Goal: Complete application form

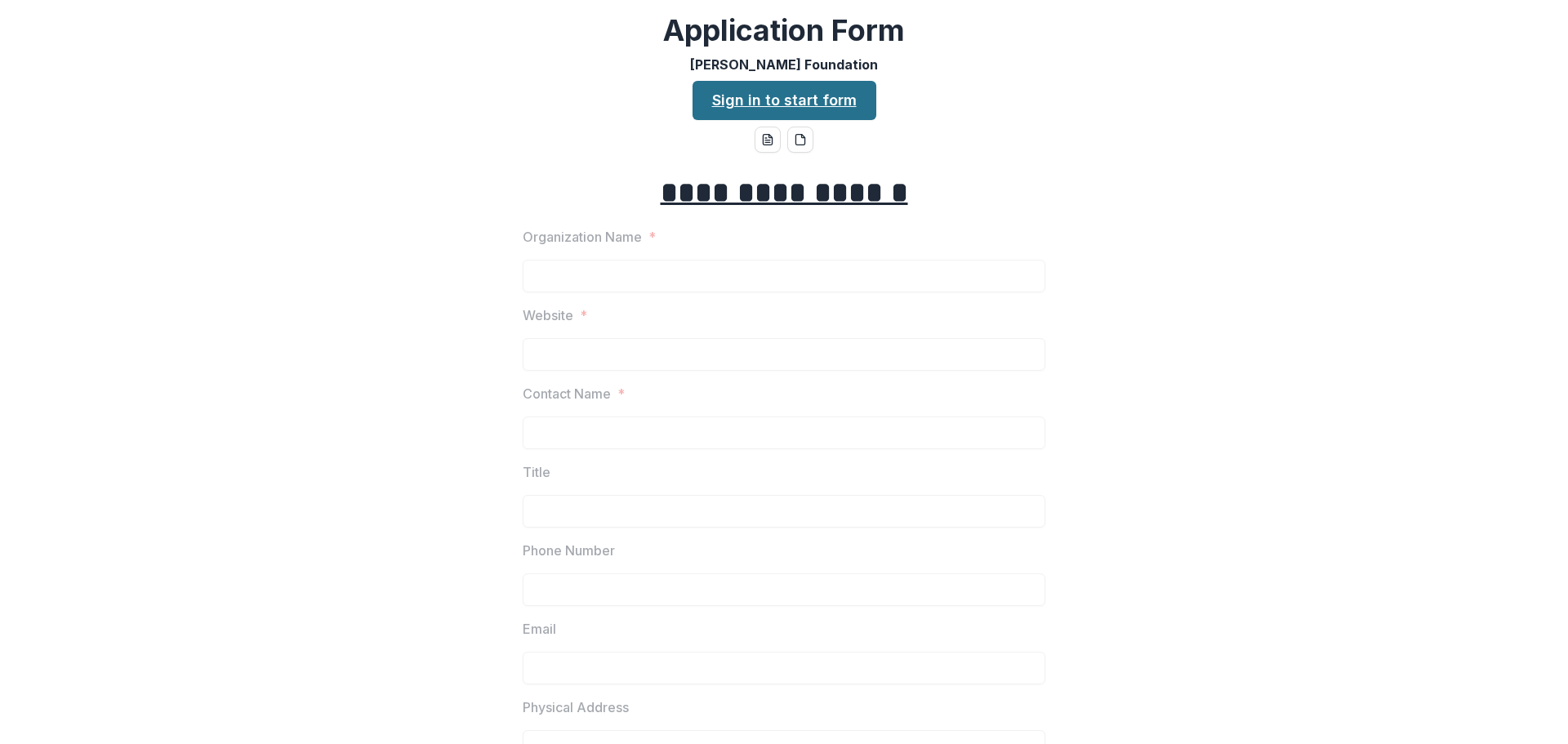
click at [774, 113] on link "Sign in to start form" at bounding box center [784, 100] width 184 height 40
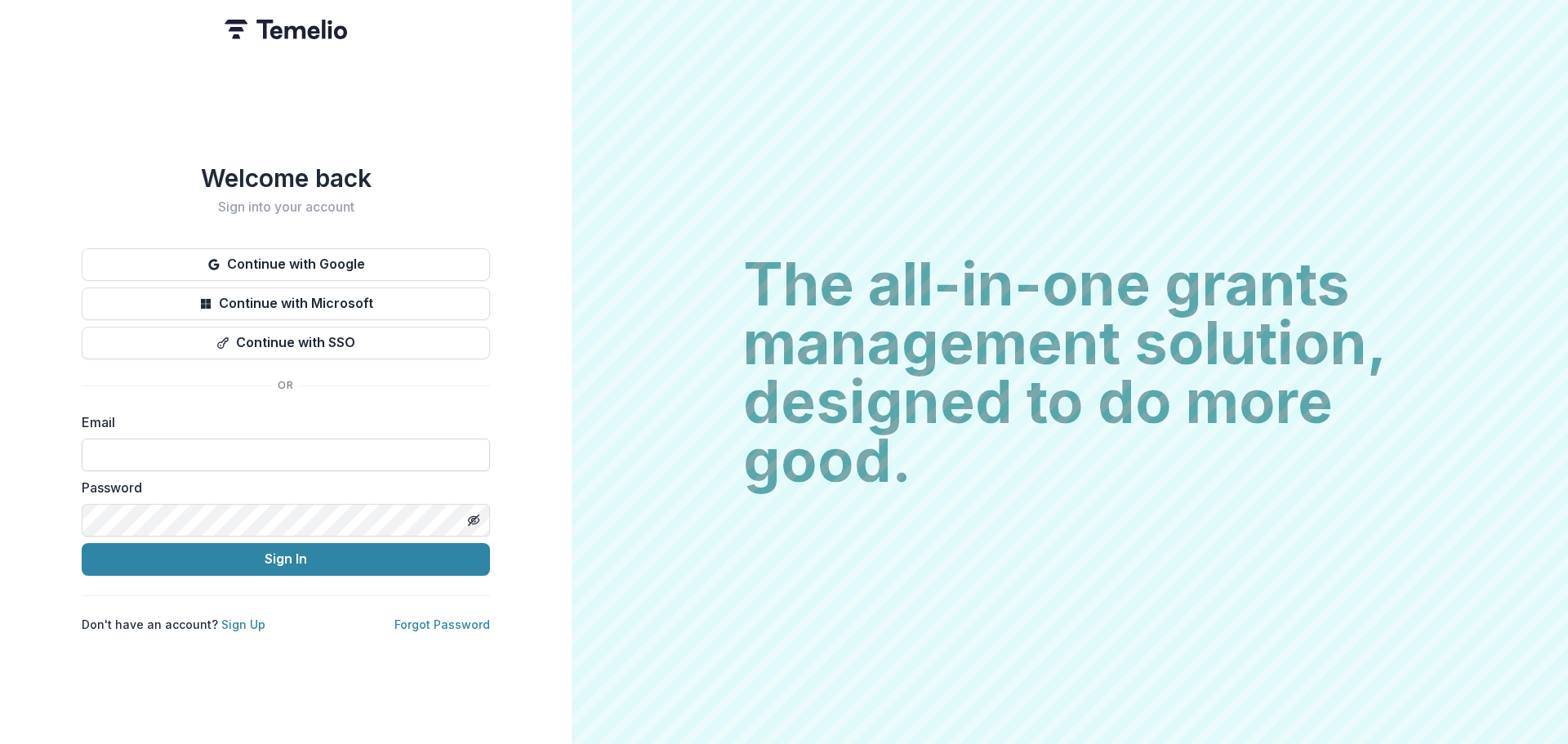
click at [138, 444] on input at bounding box center [285, 454] width 408 height 33
type input "**********"
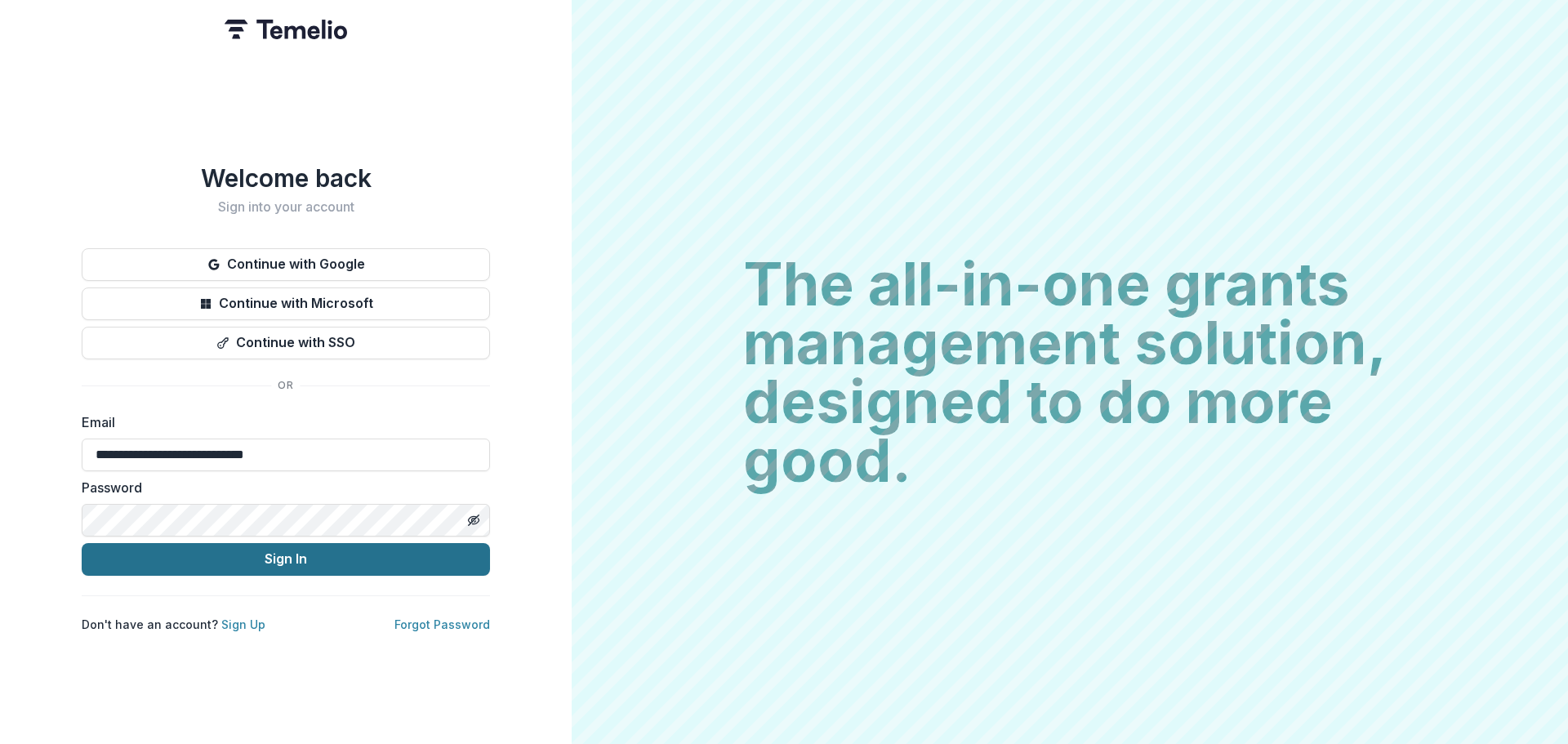
click at [237, 564] on button "Sign In" at bounding box center [285, 559] width 408 height 33
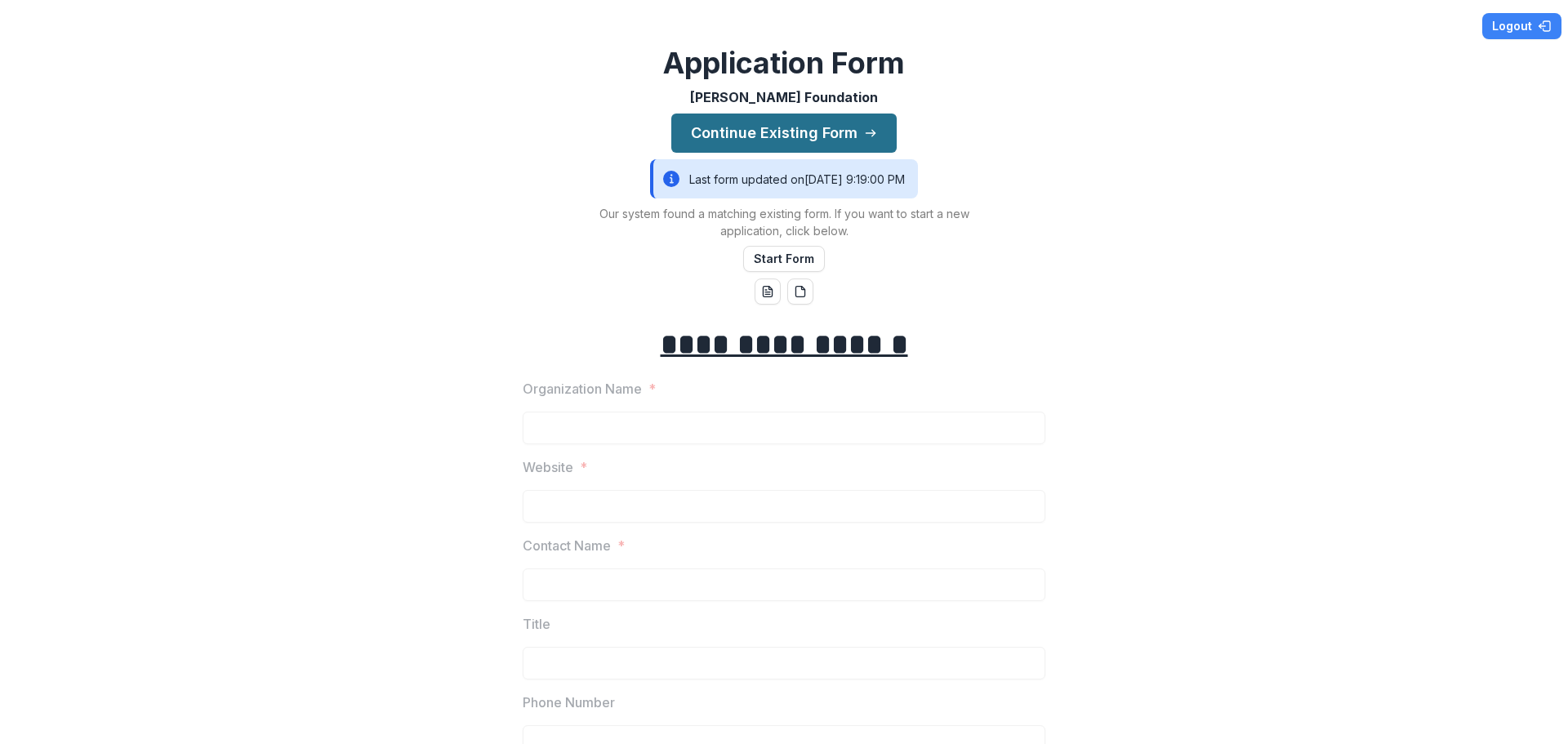
click at [764, 129] on button "Continue Existing Form" at bounding box center [784, 133] width 226 height 40
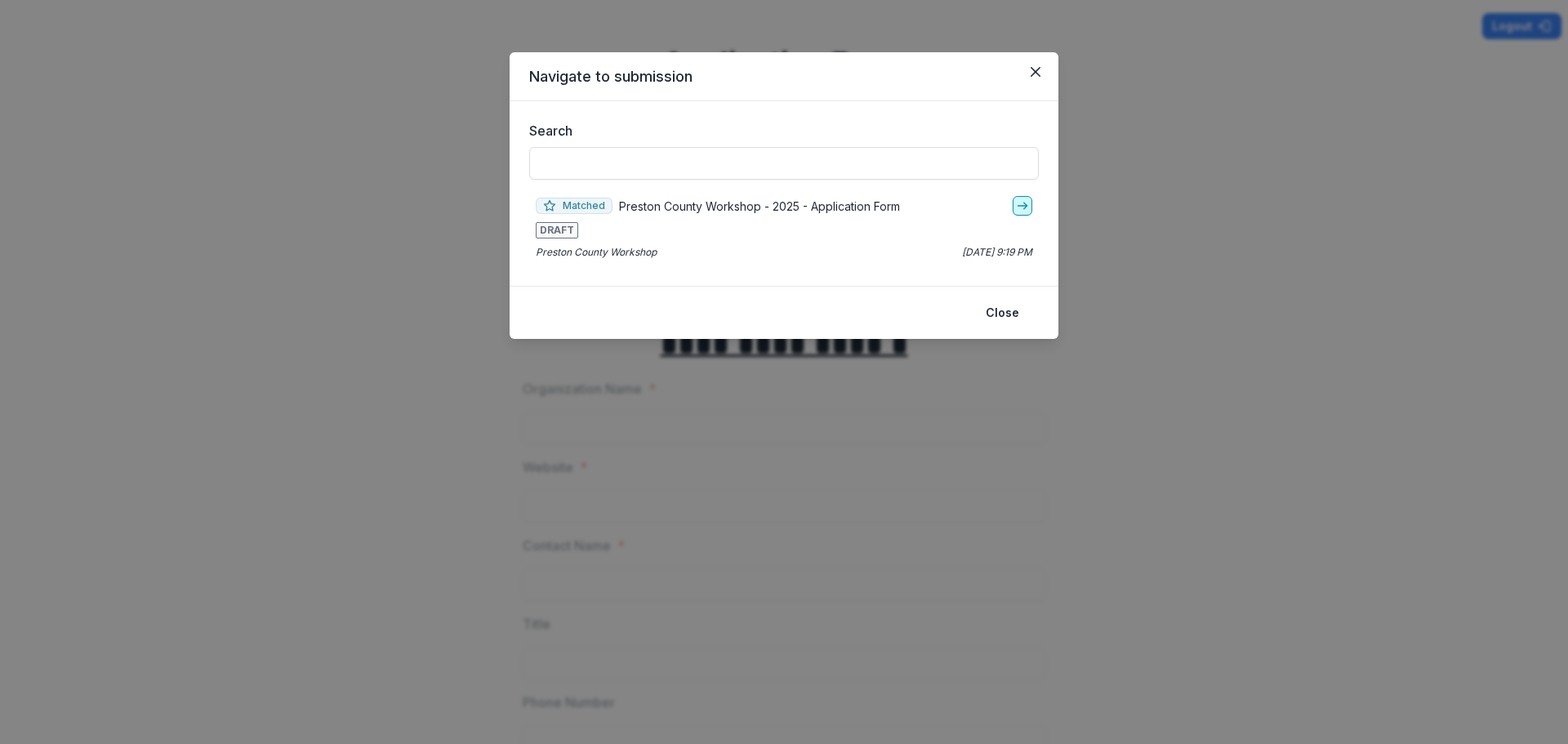
click at [1022, 207] on icon "go-to" at bounding box center [1022, 206] width 13 height 13
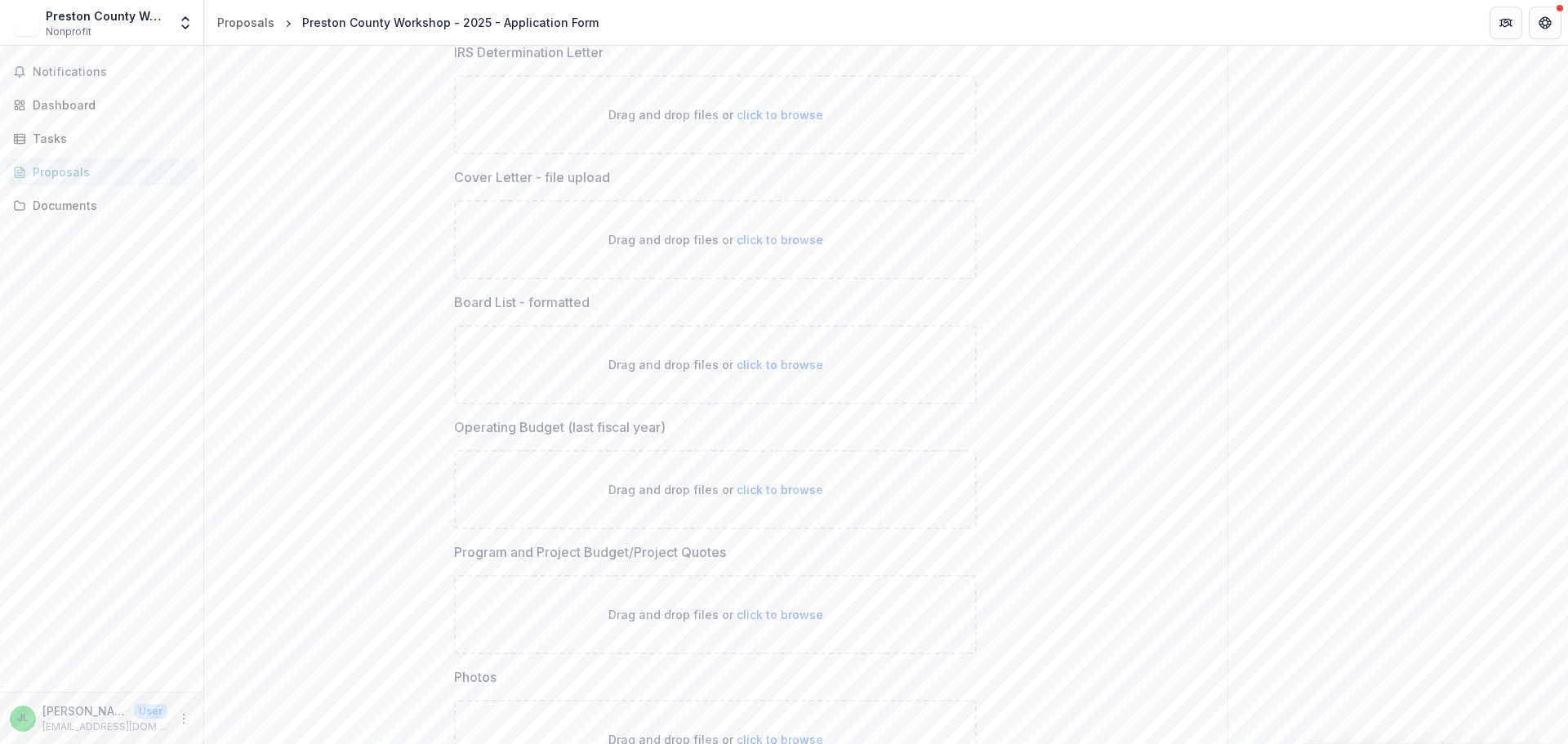
scroll to position [4927, 0]
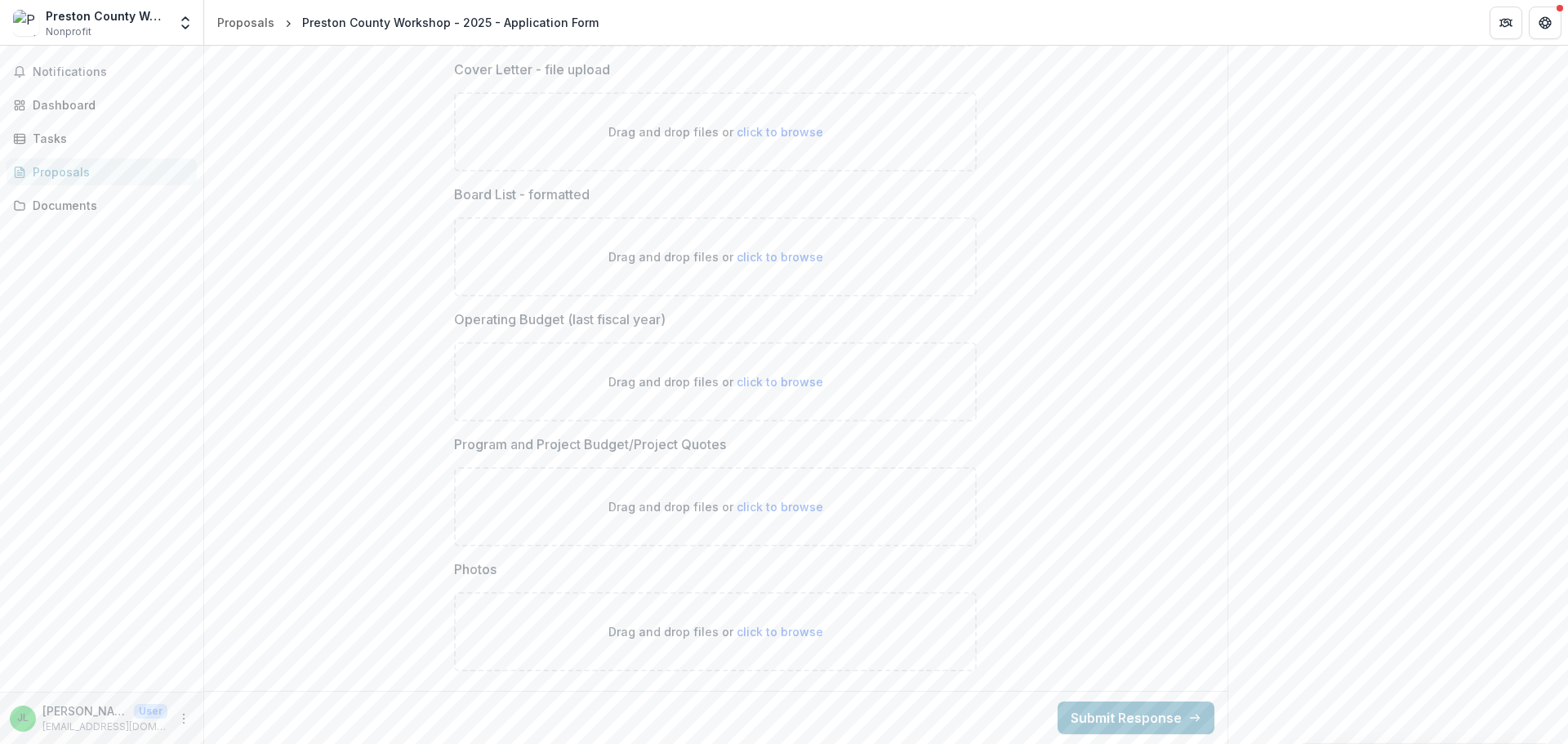
click at [763, 506] on span "click to browse" at bounding box center [780, 507] width 87 height 14
type input "**********"
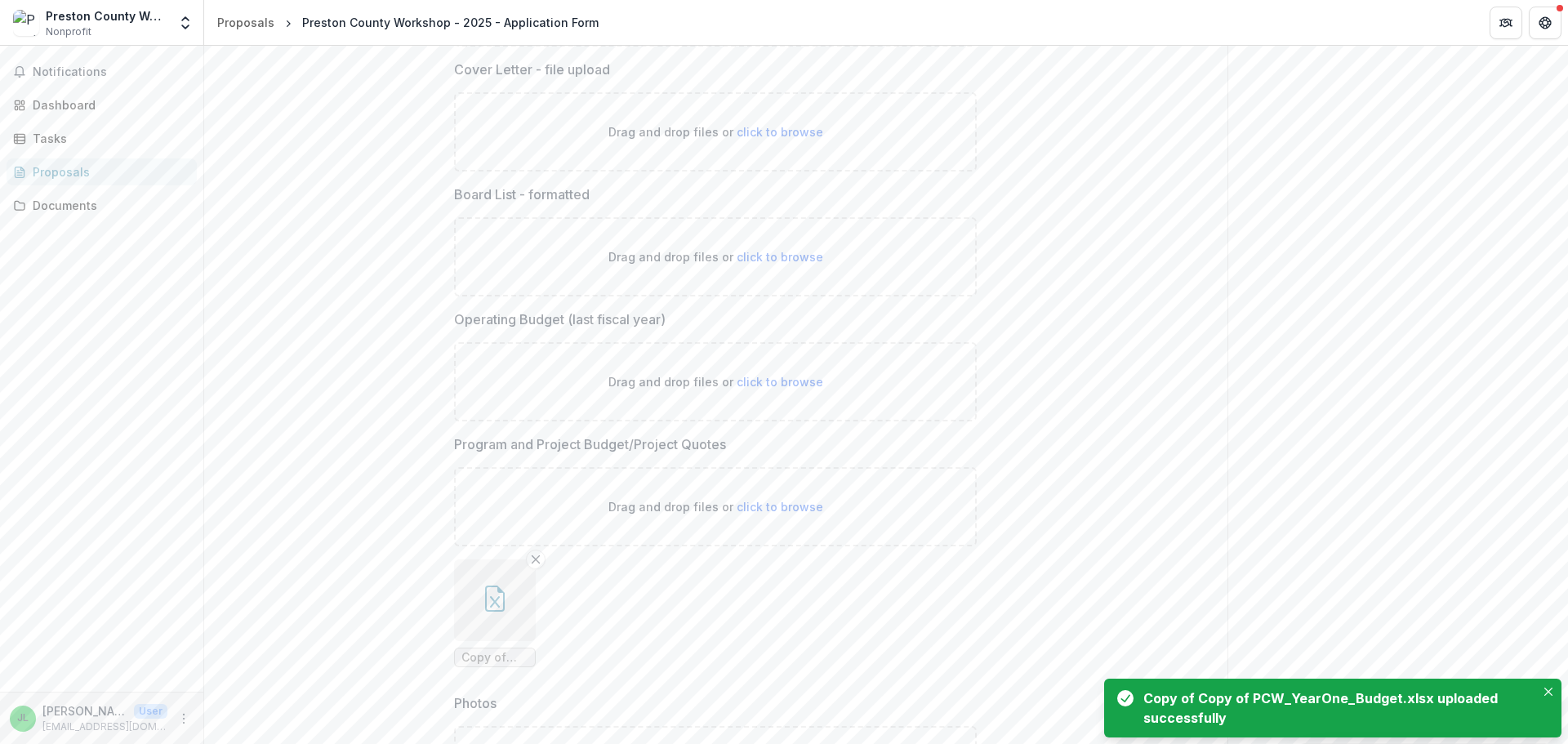
click at [500, 600] on icon "button" at bounding box center [495, 599] width 26 height 26
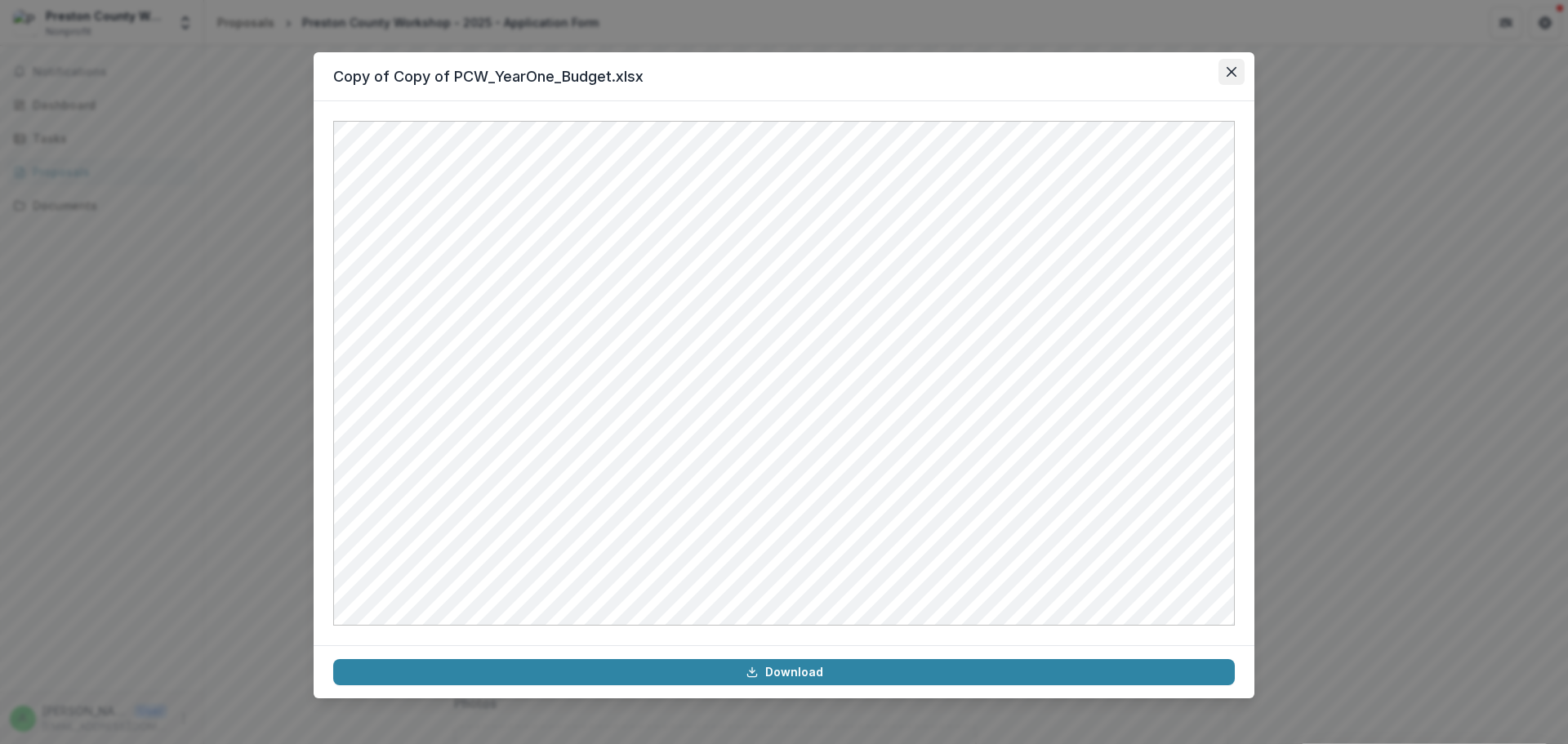
click at [1233, 67] on icon "Close" at bounding box center [1232, 71] width 10 height 10
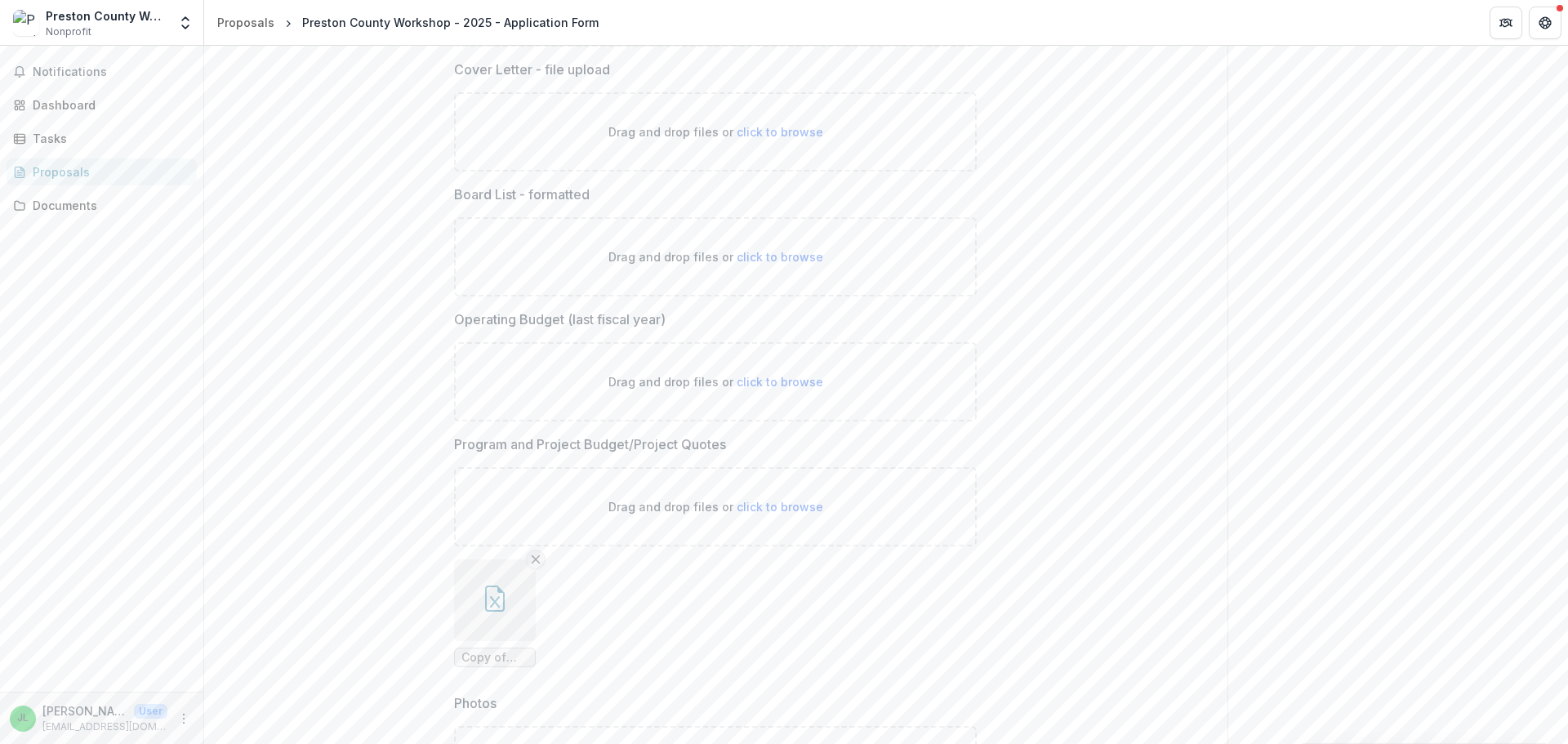
click at [530, 567] on button "Remove File" at bounding box center [536, 560] width 19 height 19
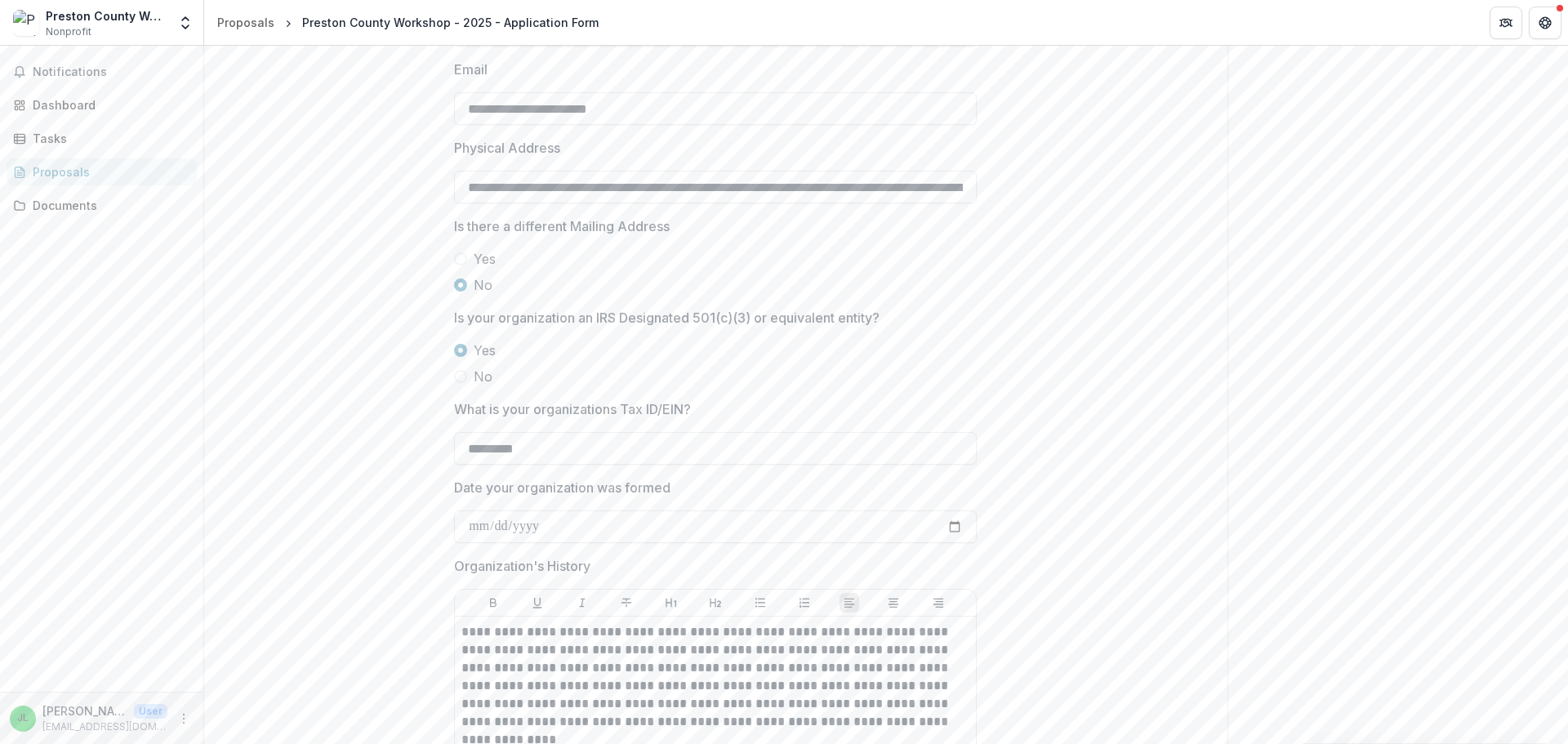
scroll to position [353, 0]
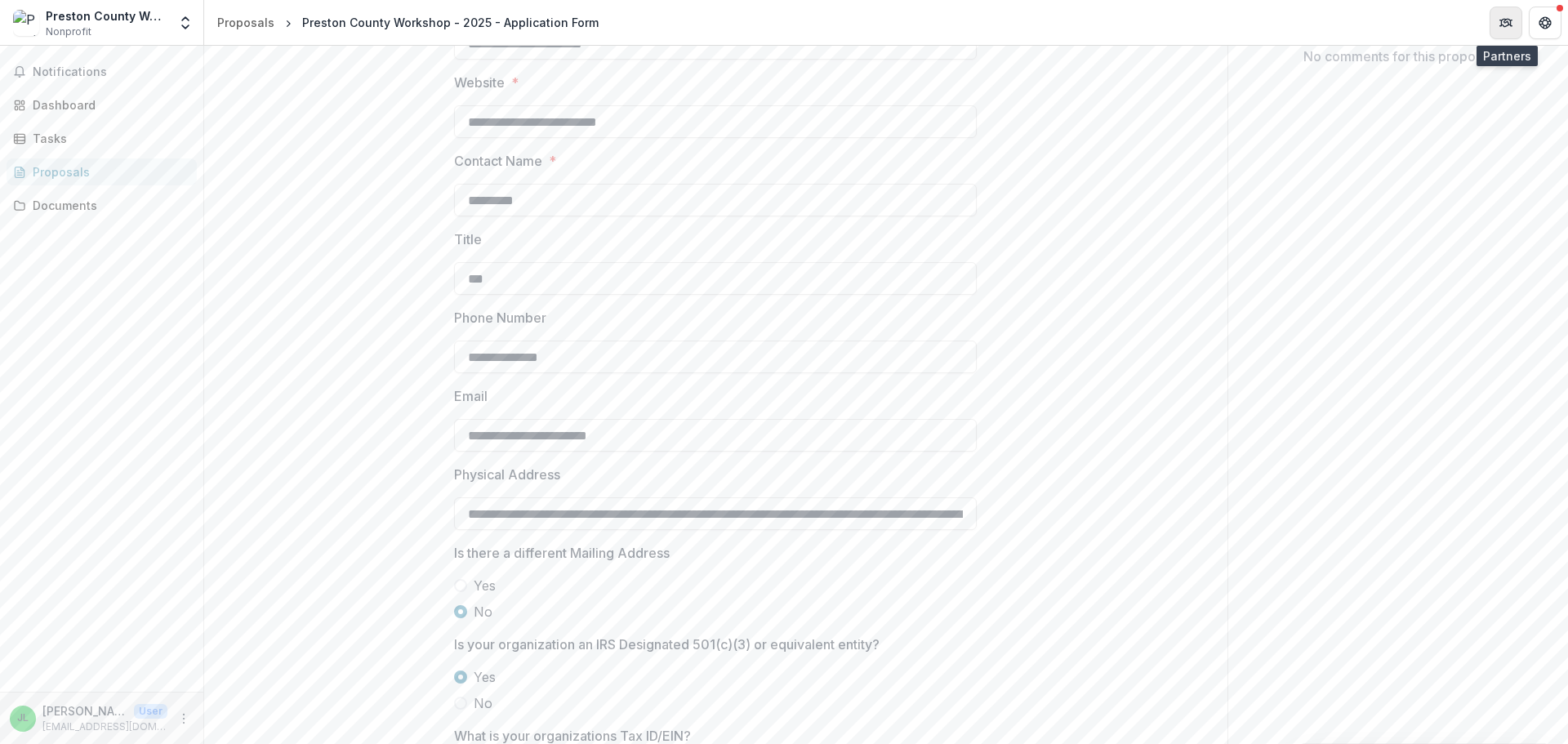
click at [1503, 22] on icon "Partners" at bounding box center [1506, 23] width 13 height 13
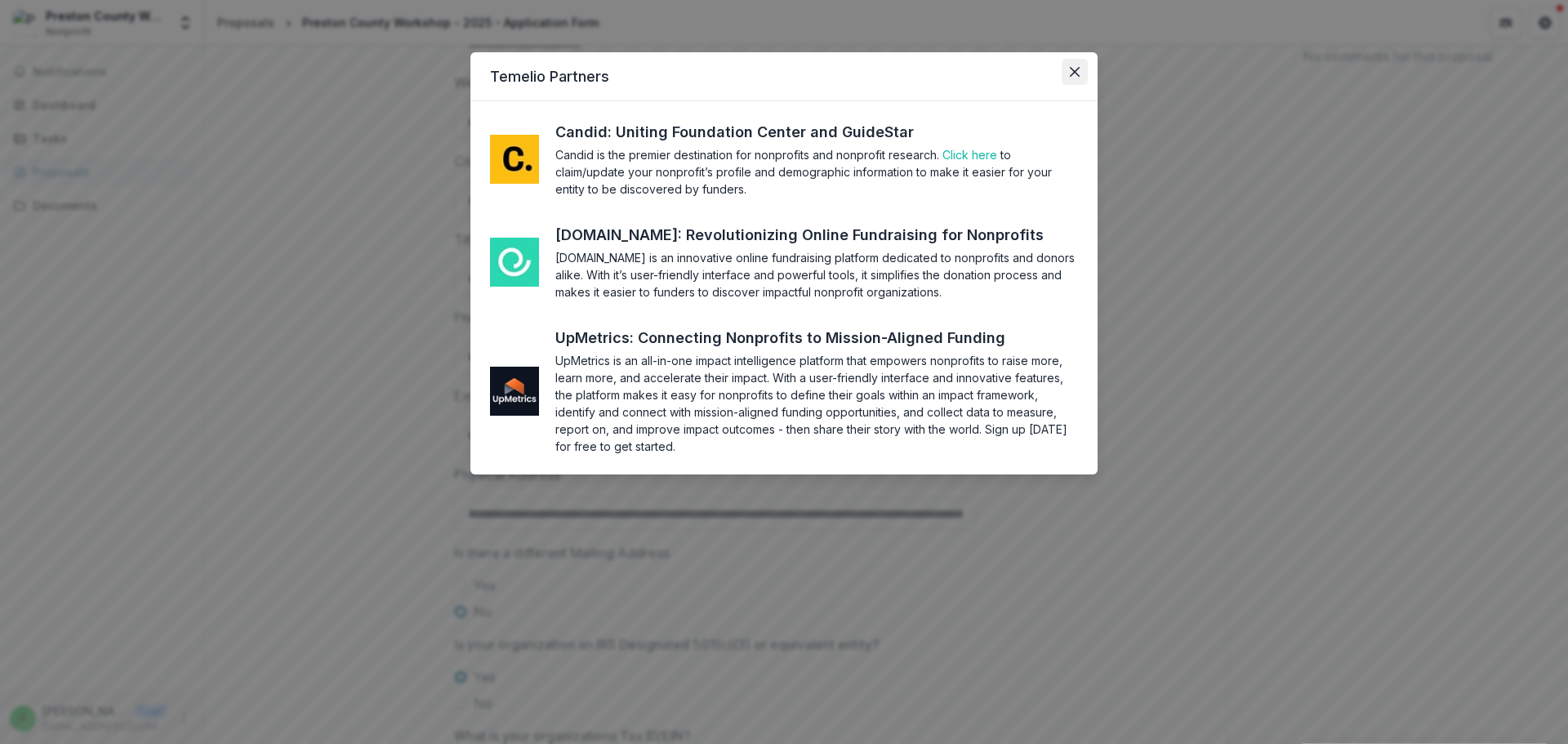
click at [1076, 67] on icon "Close" at bounding box center [1074, 71] width 10 height 10
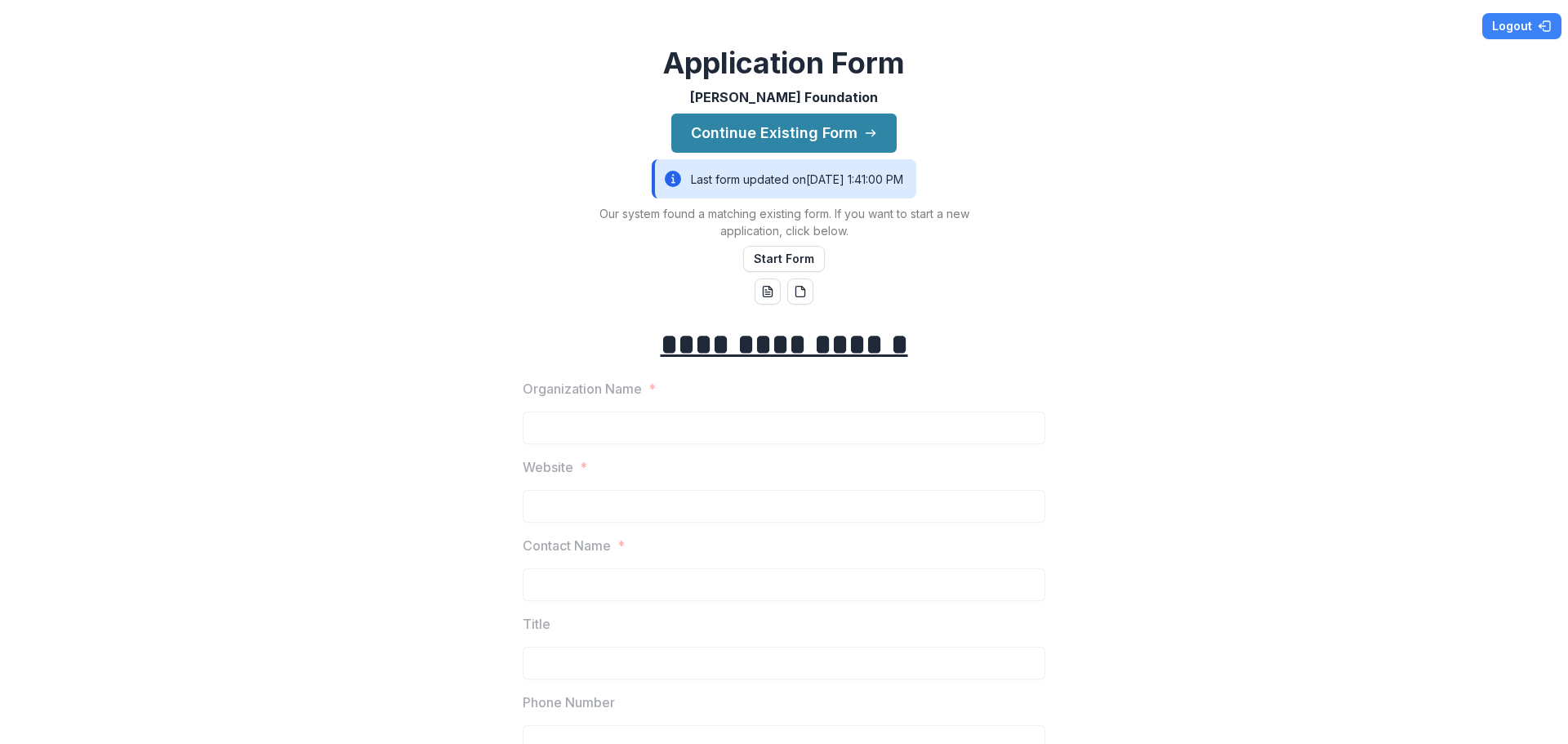
click at [735, 123] on button "Continue Existing Form" at bounding box center [784, 133] width 226 height 40
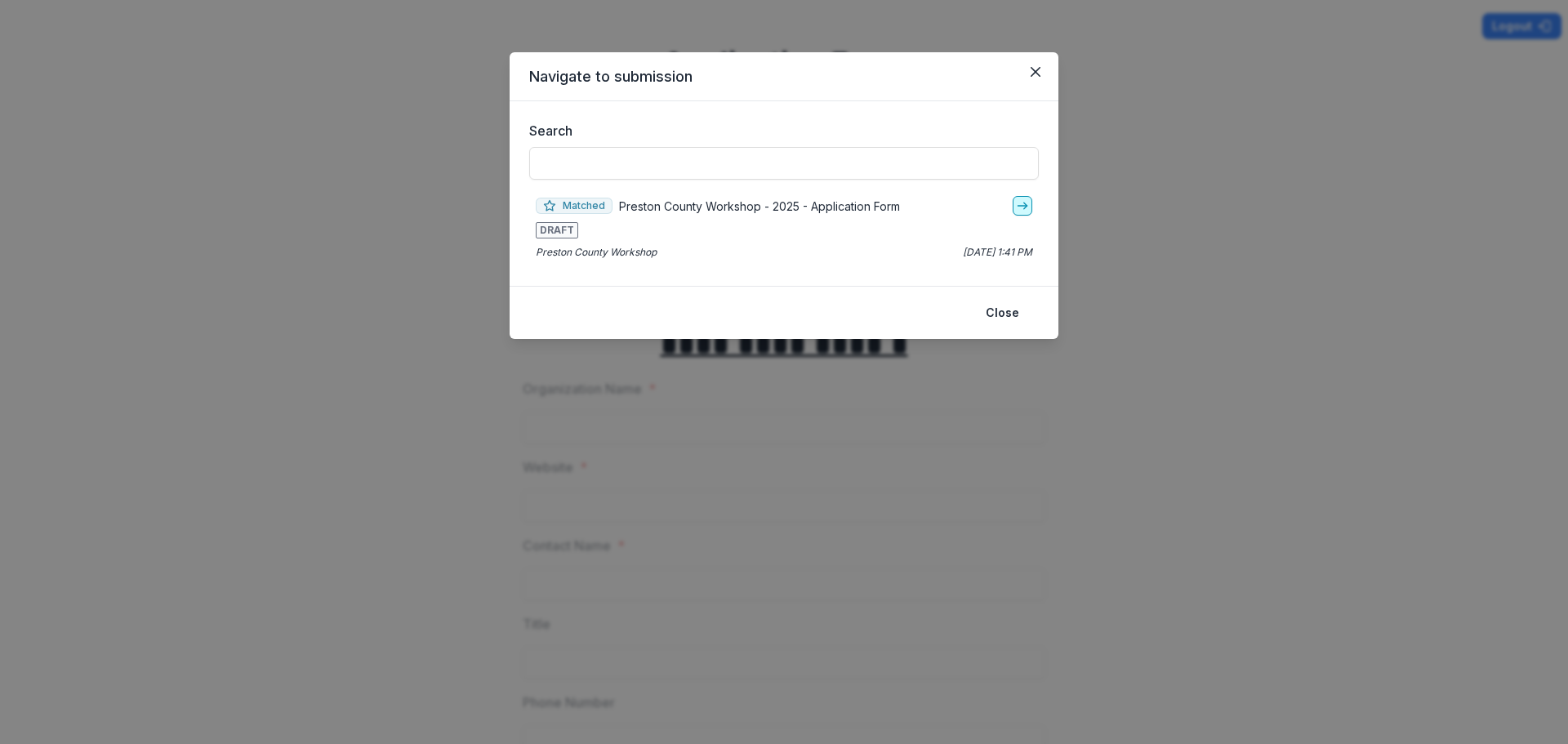
click at [1025, 201] on icon "go-to" at bounding box center [1022, 206] width 13 height 13
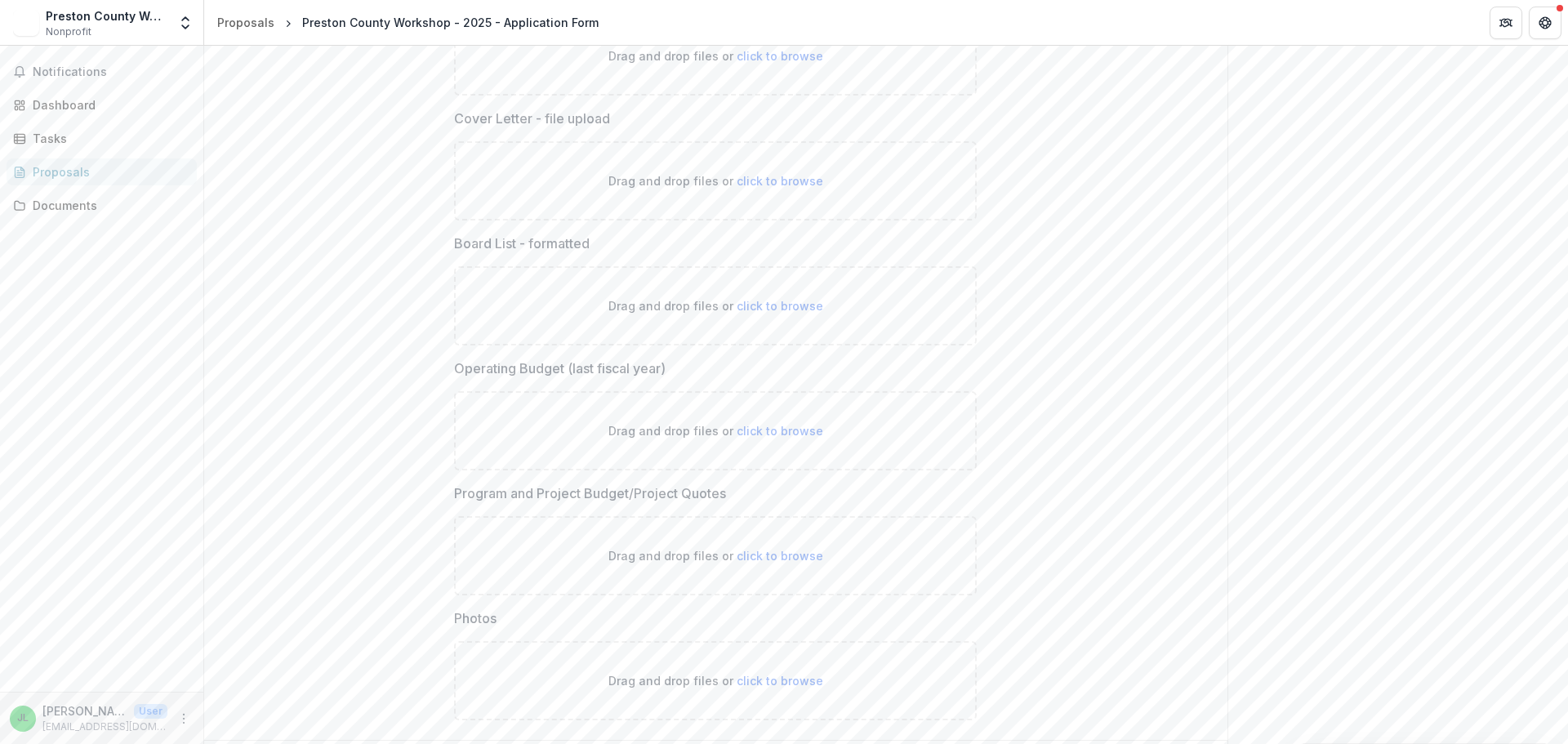
scroll to position [4927, 0]
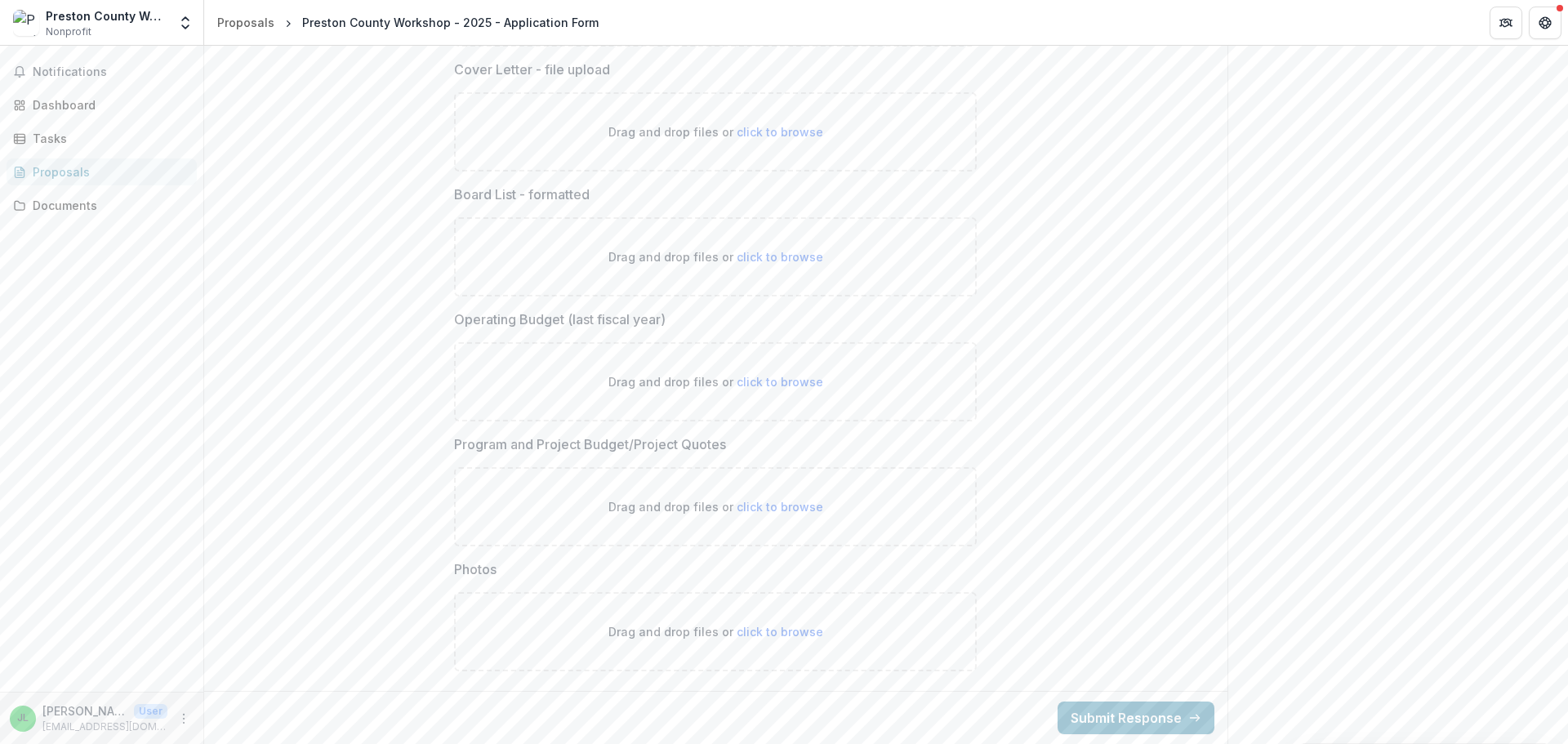
click at [746, 503] on span "click to browse" at bounding box center [780, 507] width 87 height 14
type input "**********"
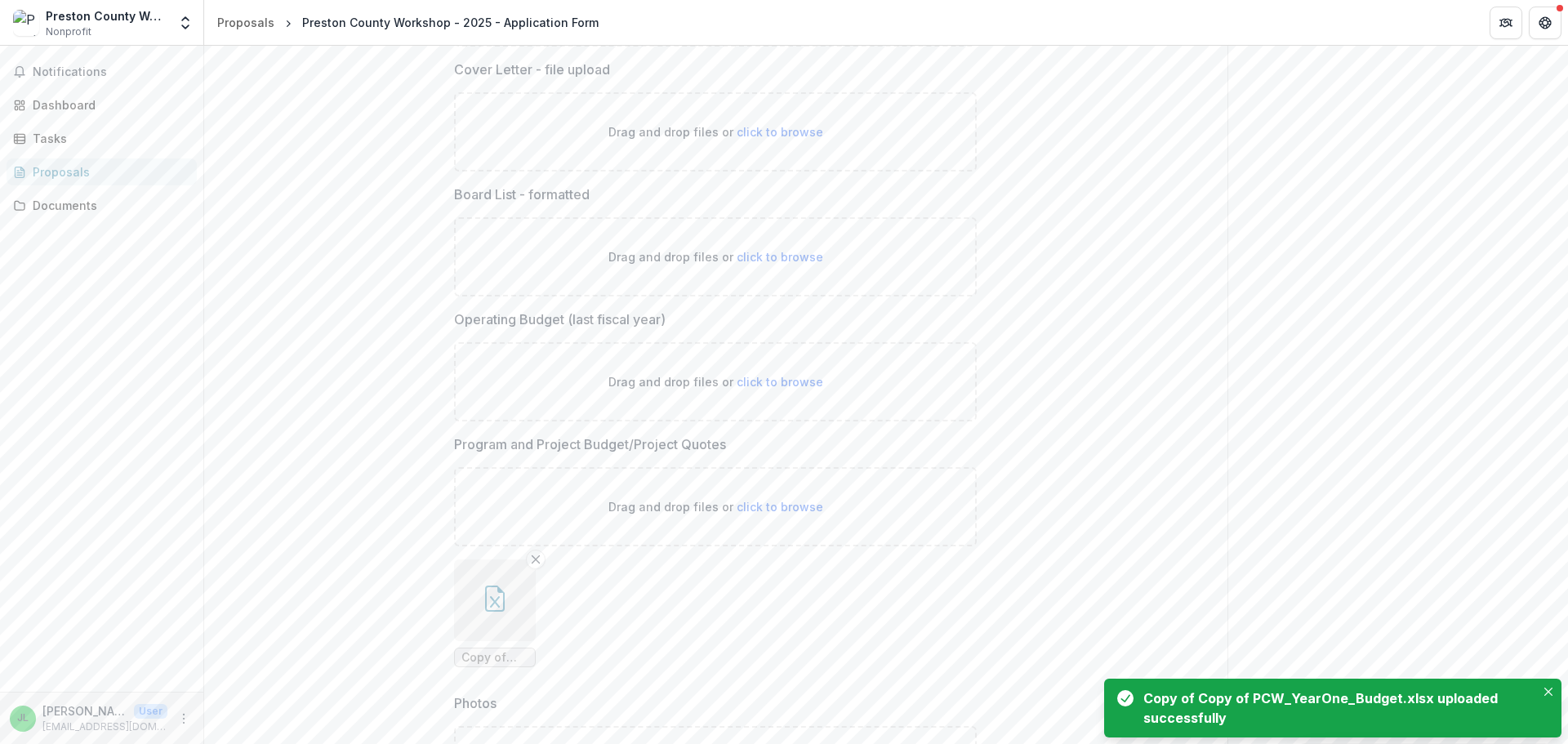
click at [509, 603] on button "button" at bounding box center [495, 600] width 82 height 82
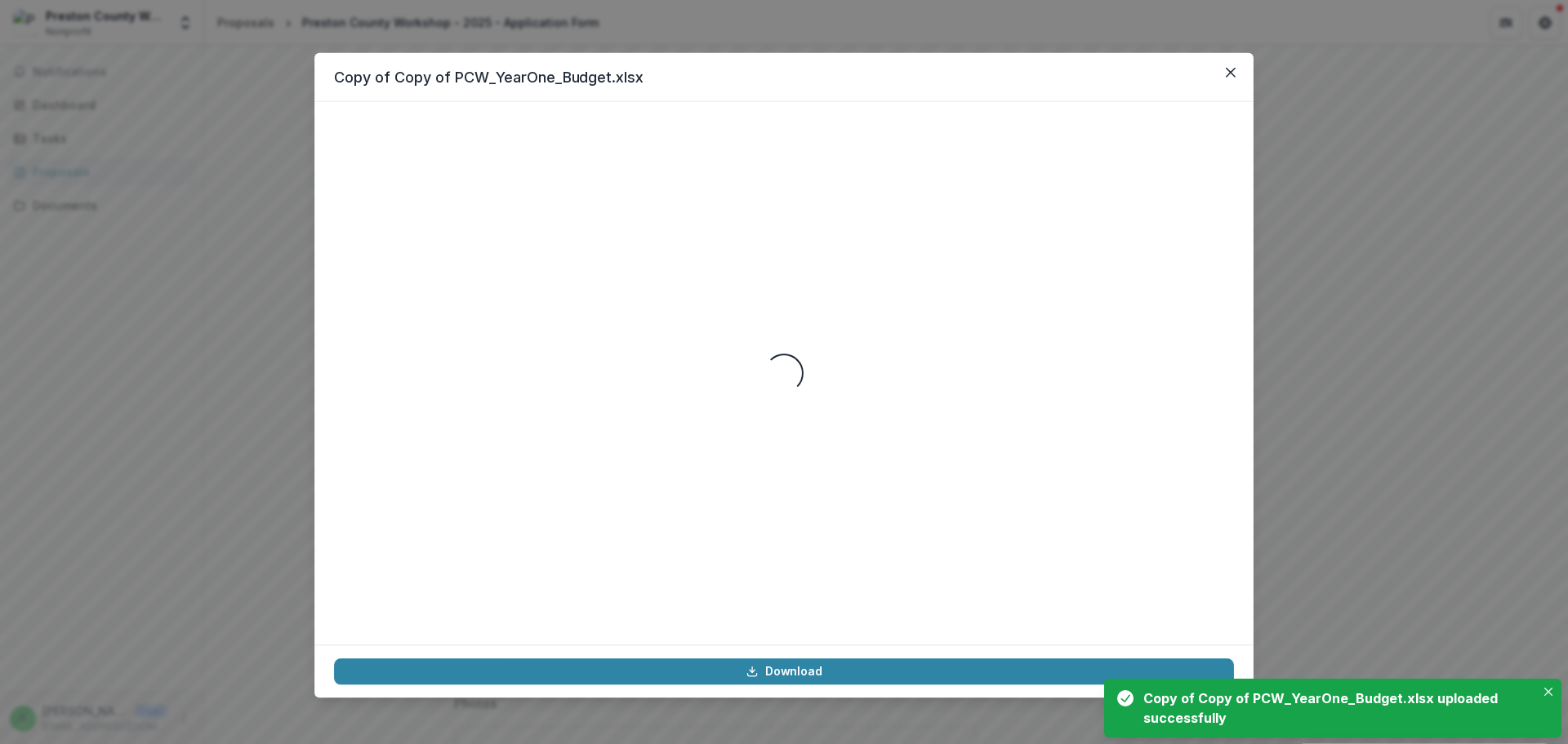
click at [509, 603] on div "Loading..." at bounding box center [784, 374] width 900 height 504
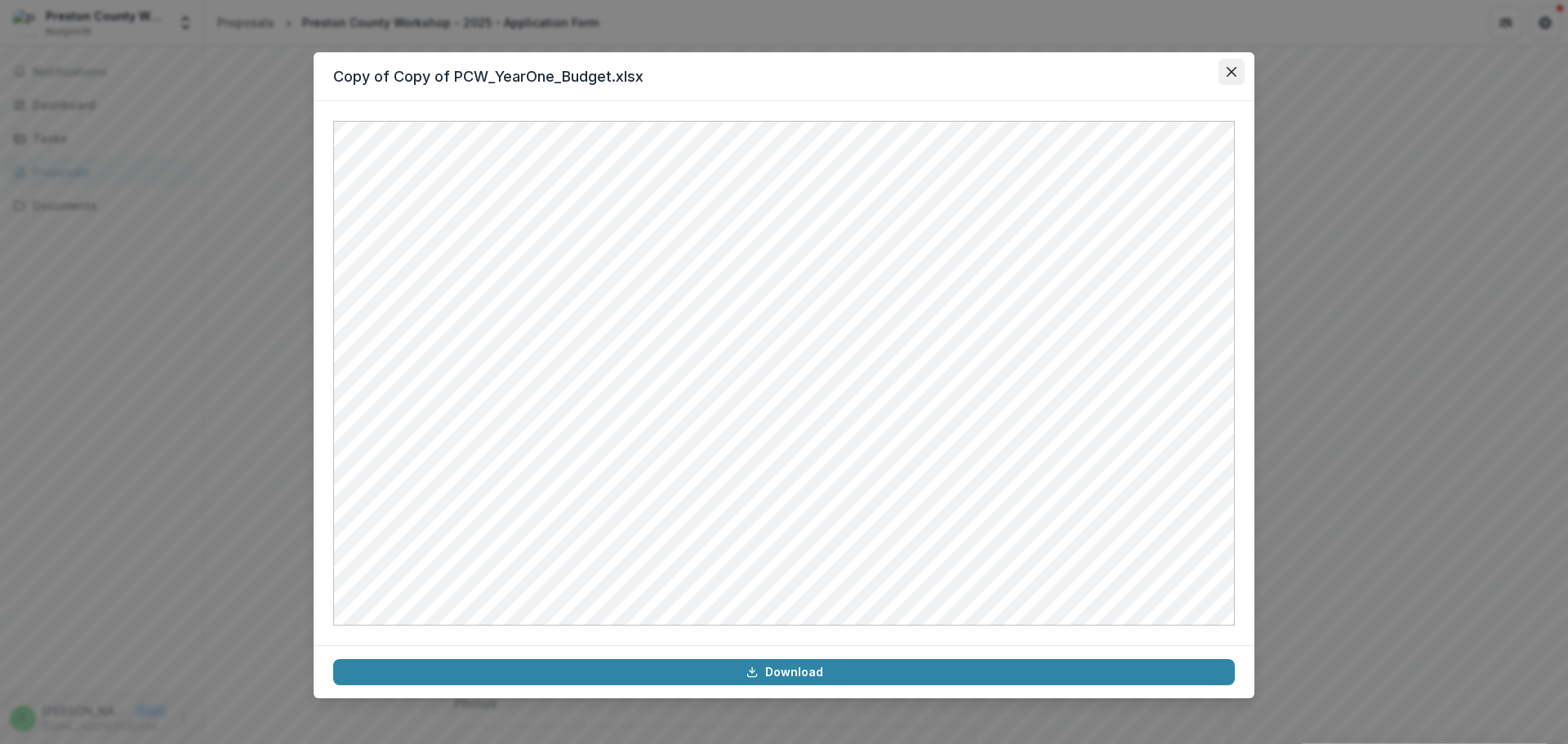
click at [1228, 73] on icon "Close" at bounding box center [1232, 71] width 10 height 10
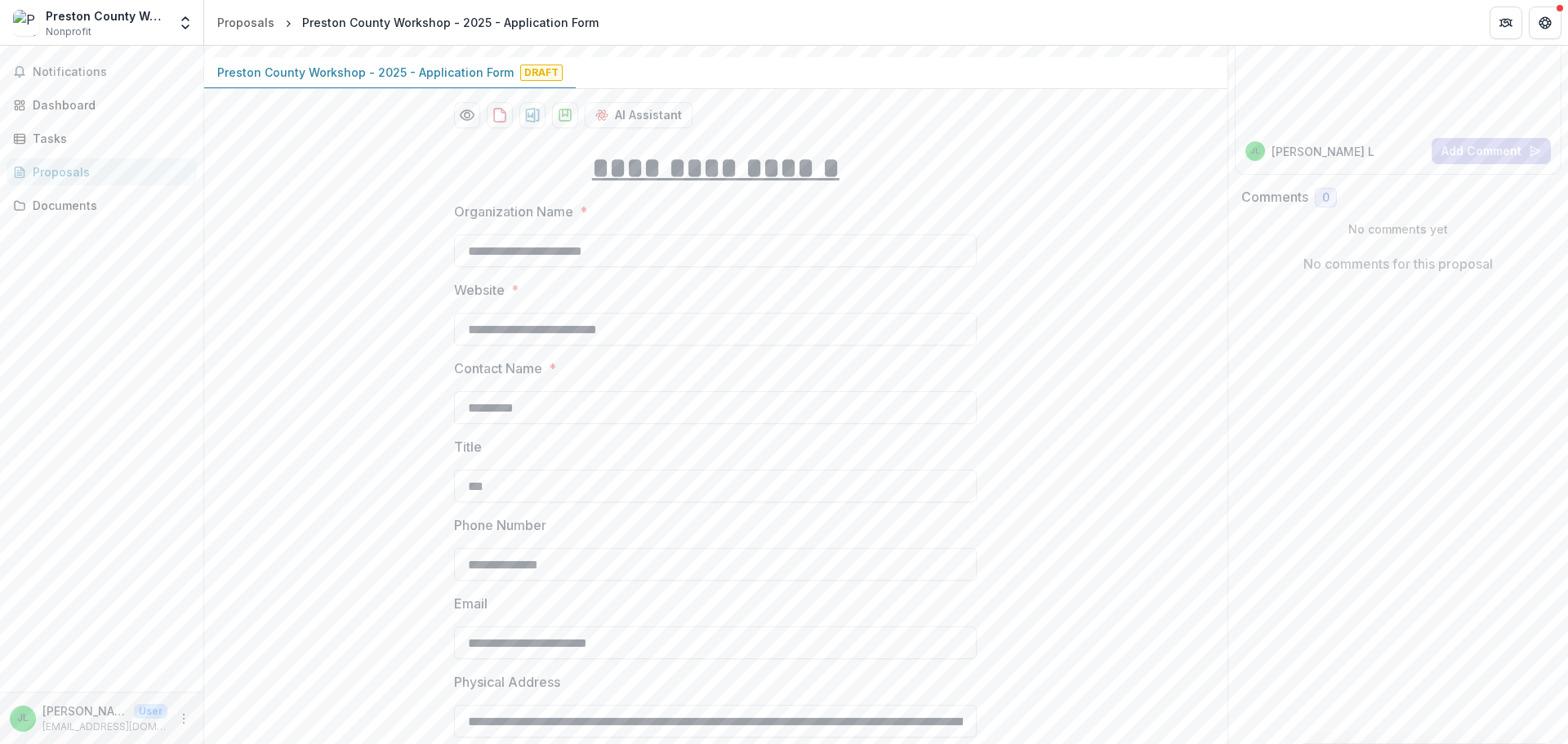
scroll to position [0, 0]
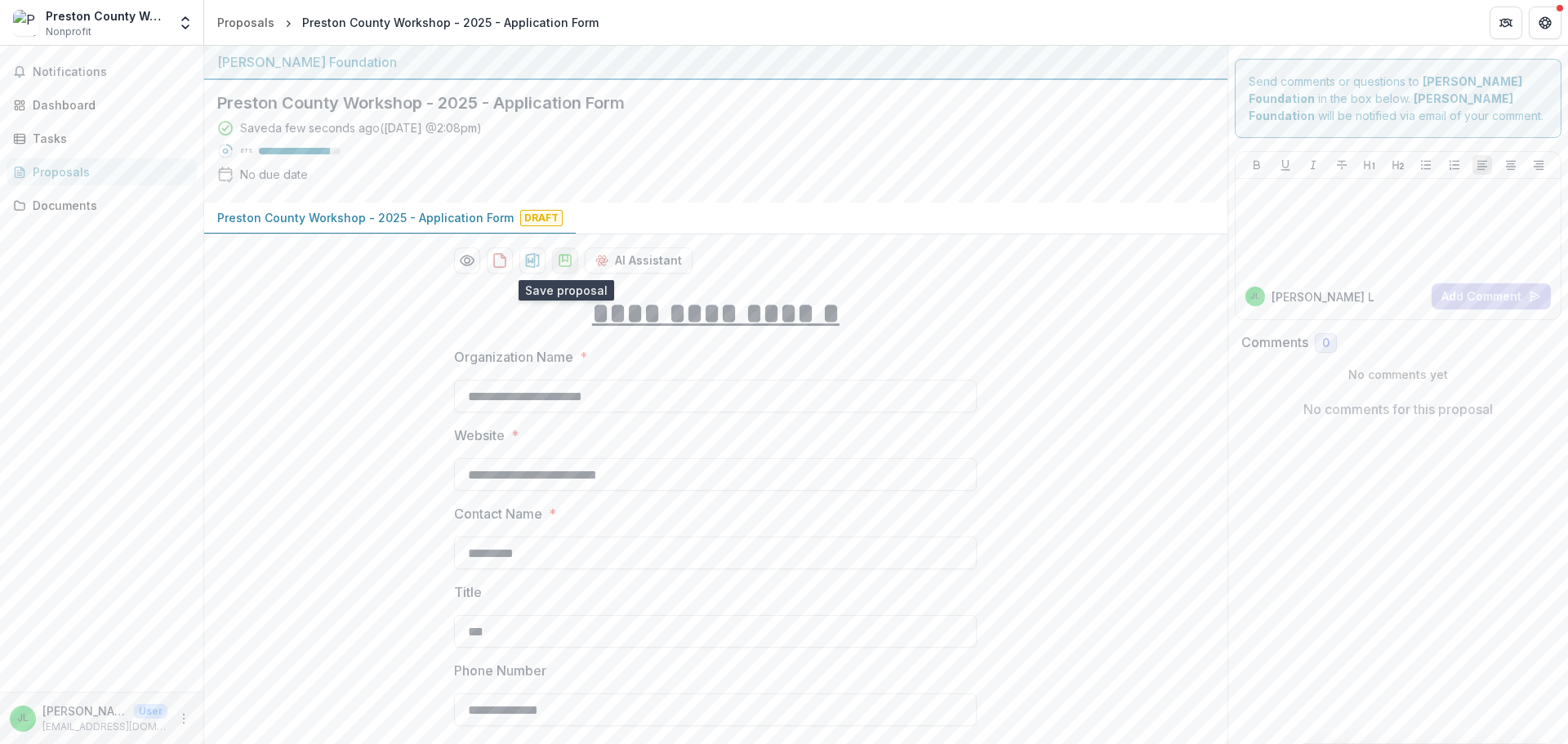
click at [567, 261] on icon "download-proposal" at bounding box center [565, 260] width 17 height 17
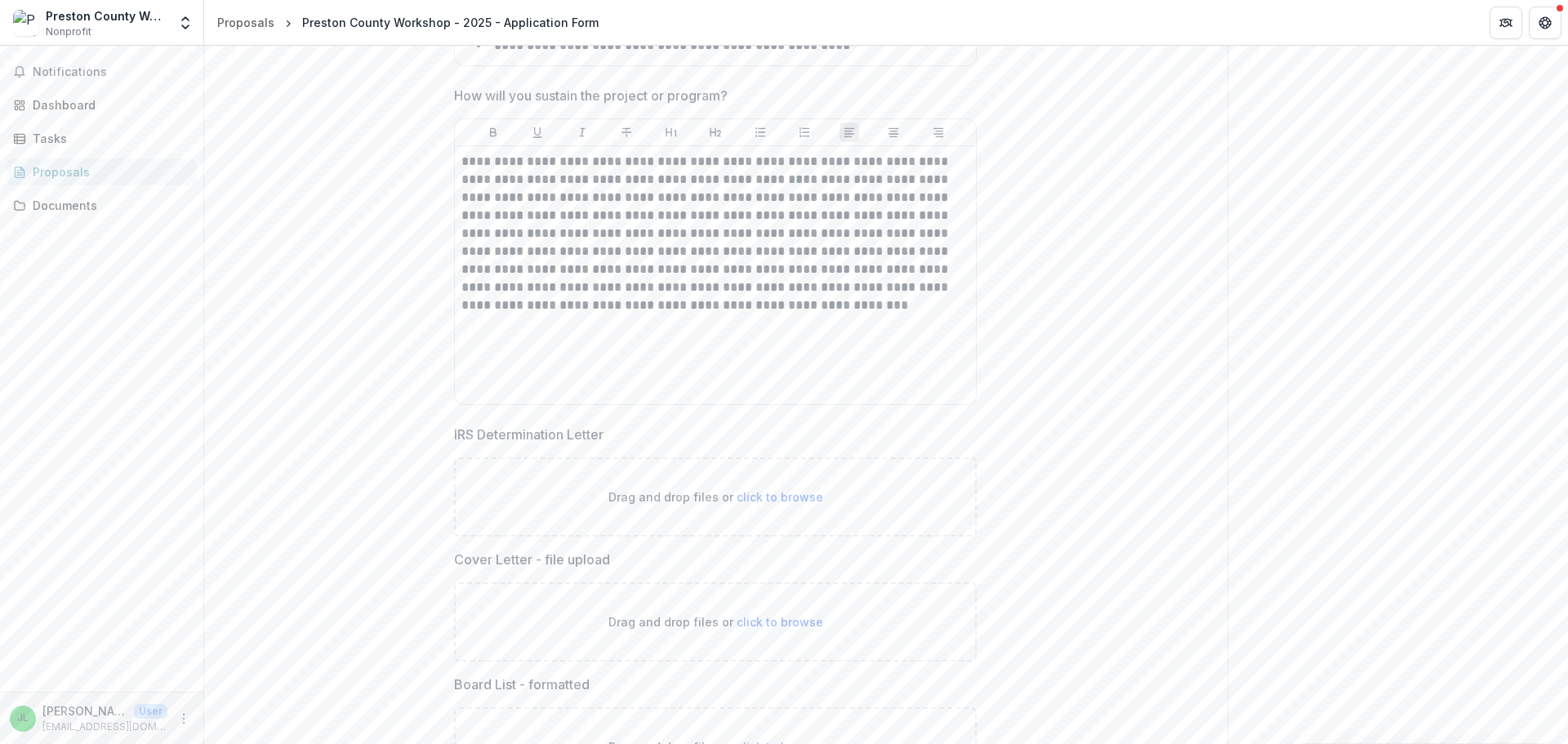
scroll to position [4408, 0]
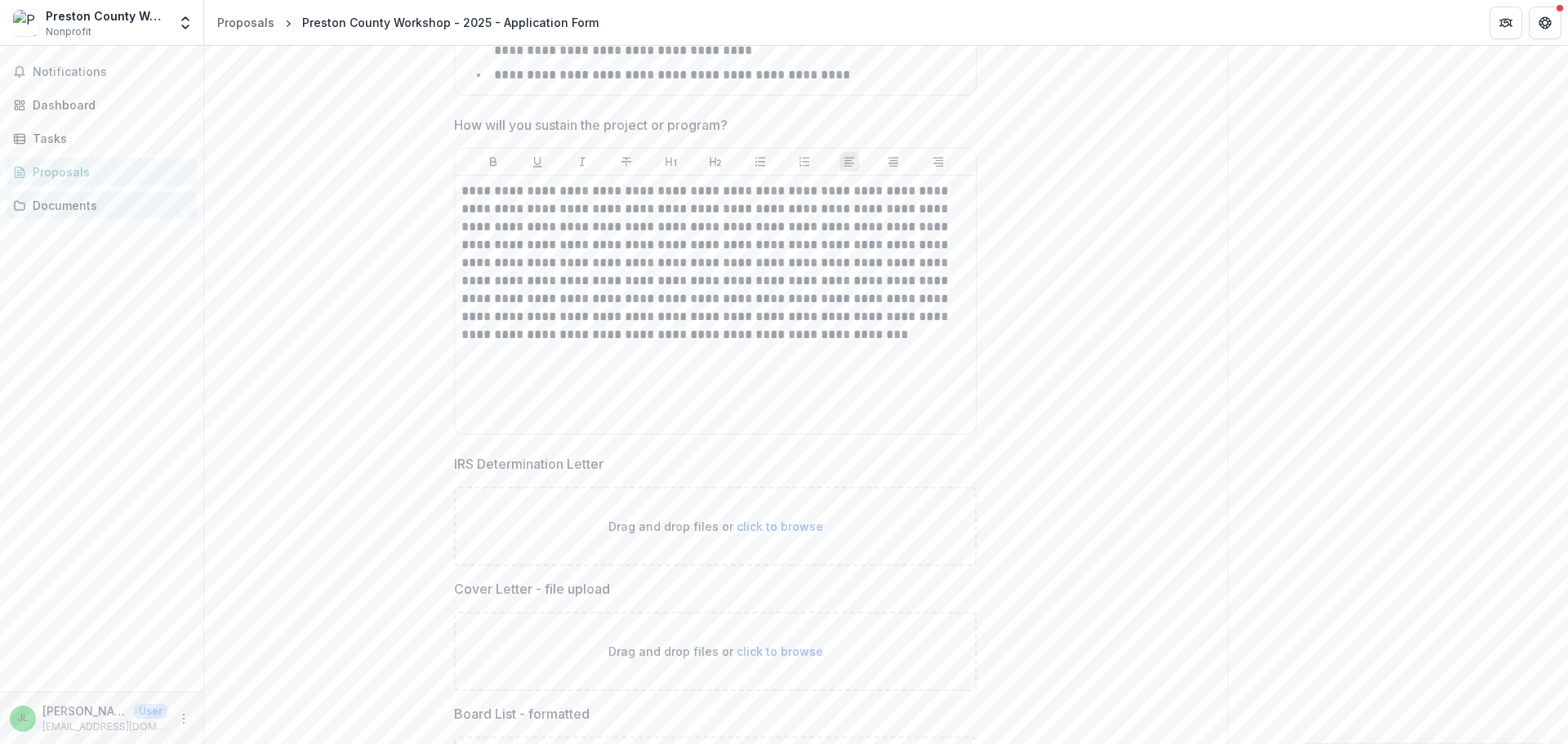
click at [54, 206] on div "Documents" at bounding box center [108, 206] width 151 height 18
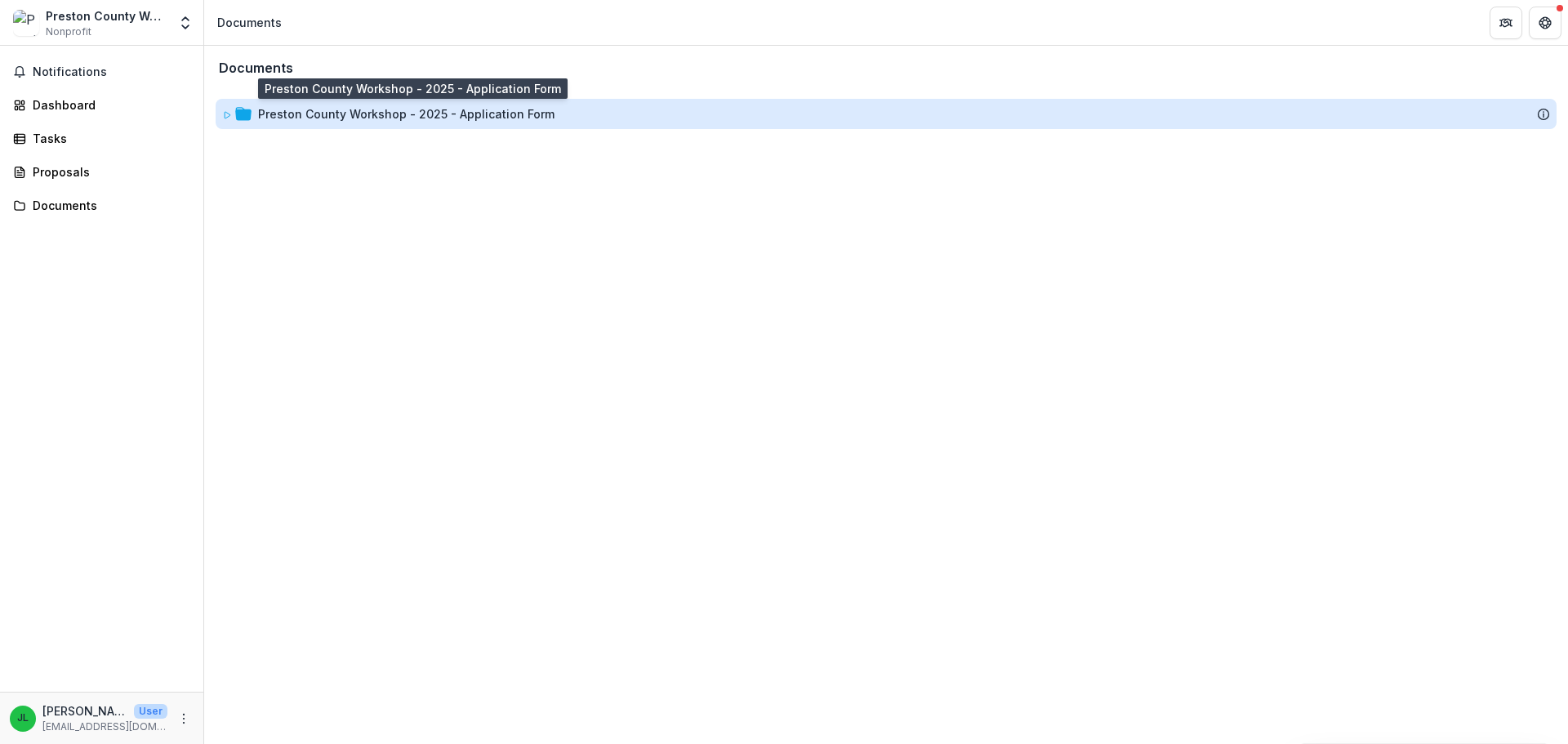
click at [335, 117] on div "Preston County Workshop - 2025 - Application Form" at bounding box center [407, 114] width 297 height 18
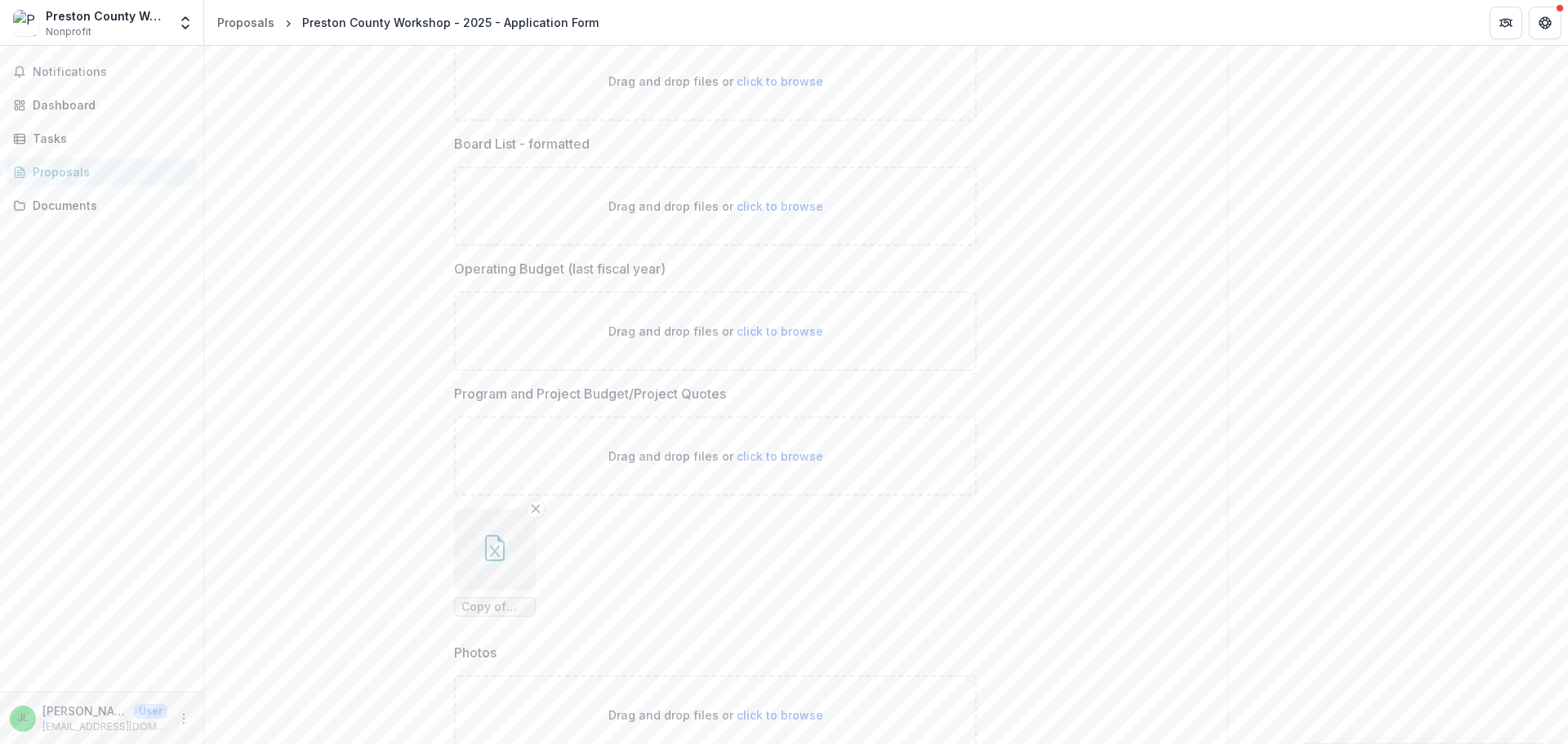
scroll to position [4982, 0]
click at [531, 506] on icon "Remove File" at bounding box center [536, 503] width 13 height 13
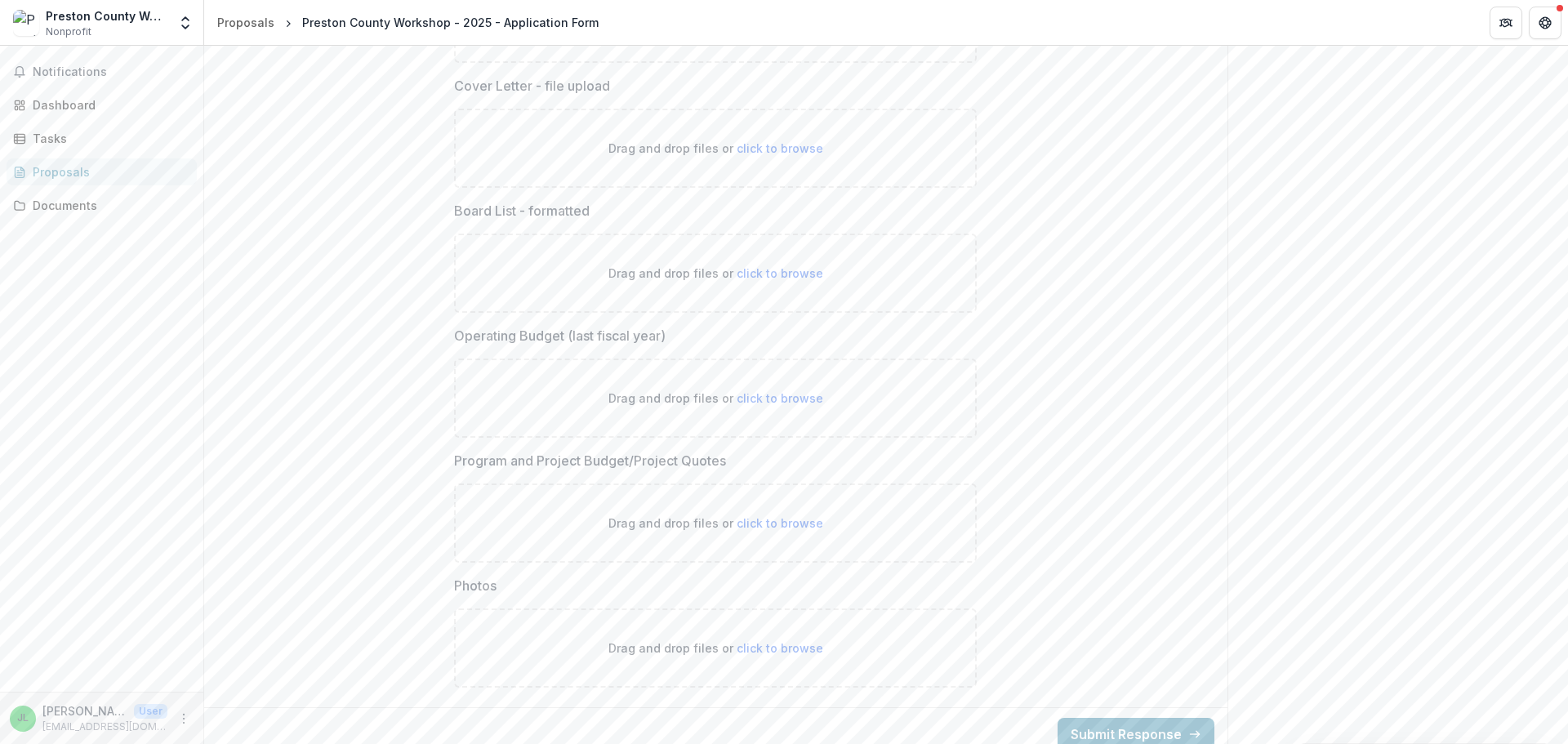
scroll to position [4927, 0]
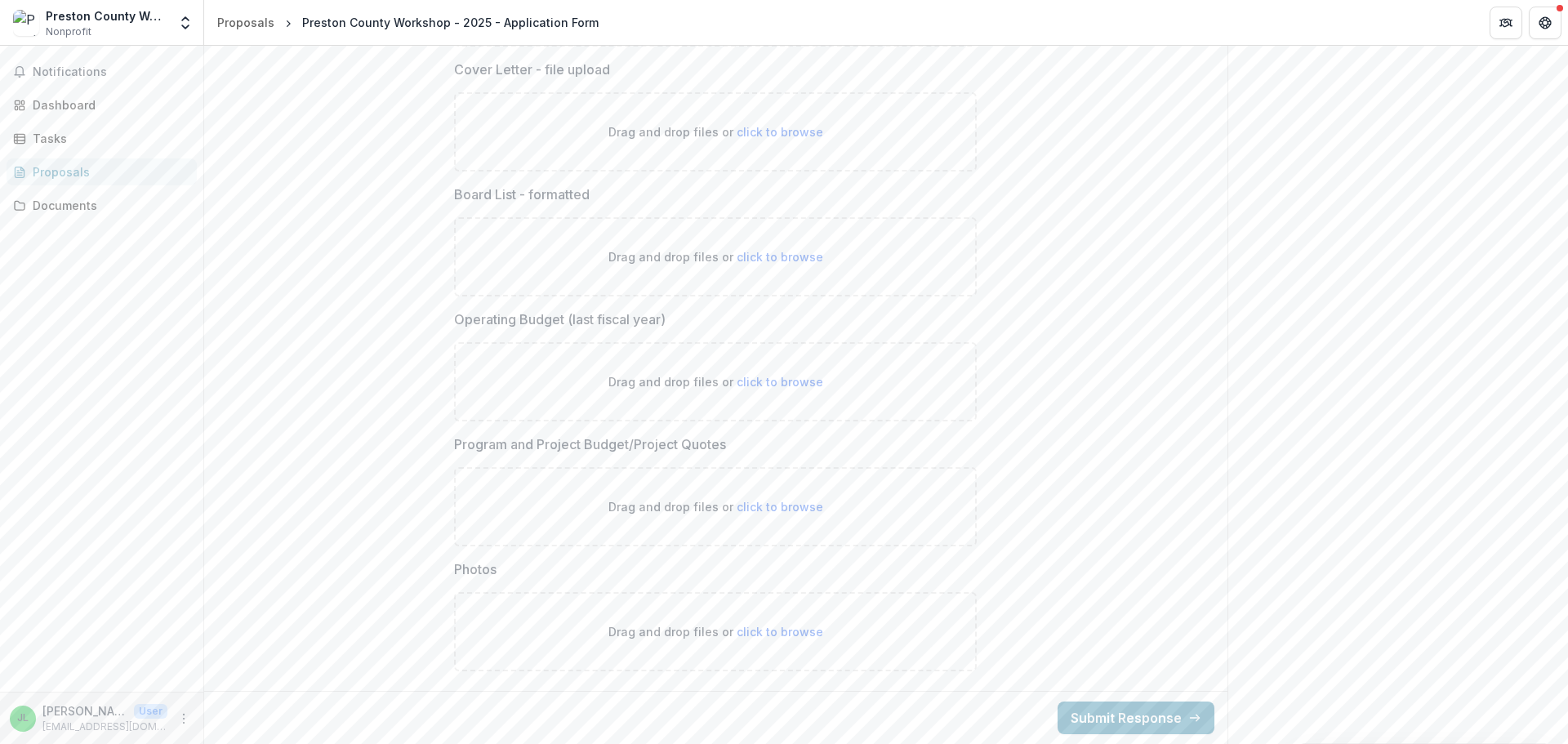
click at [779, 515] on p "Drag and drop files or click to browse" at bounding box center [716, 507] width 215 height 18
type input "**********"
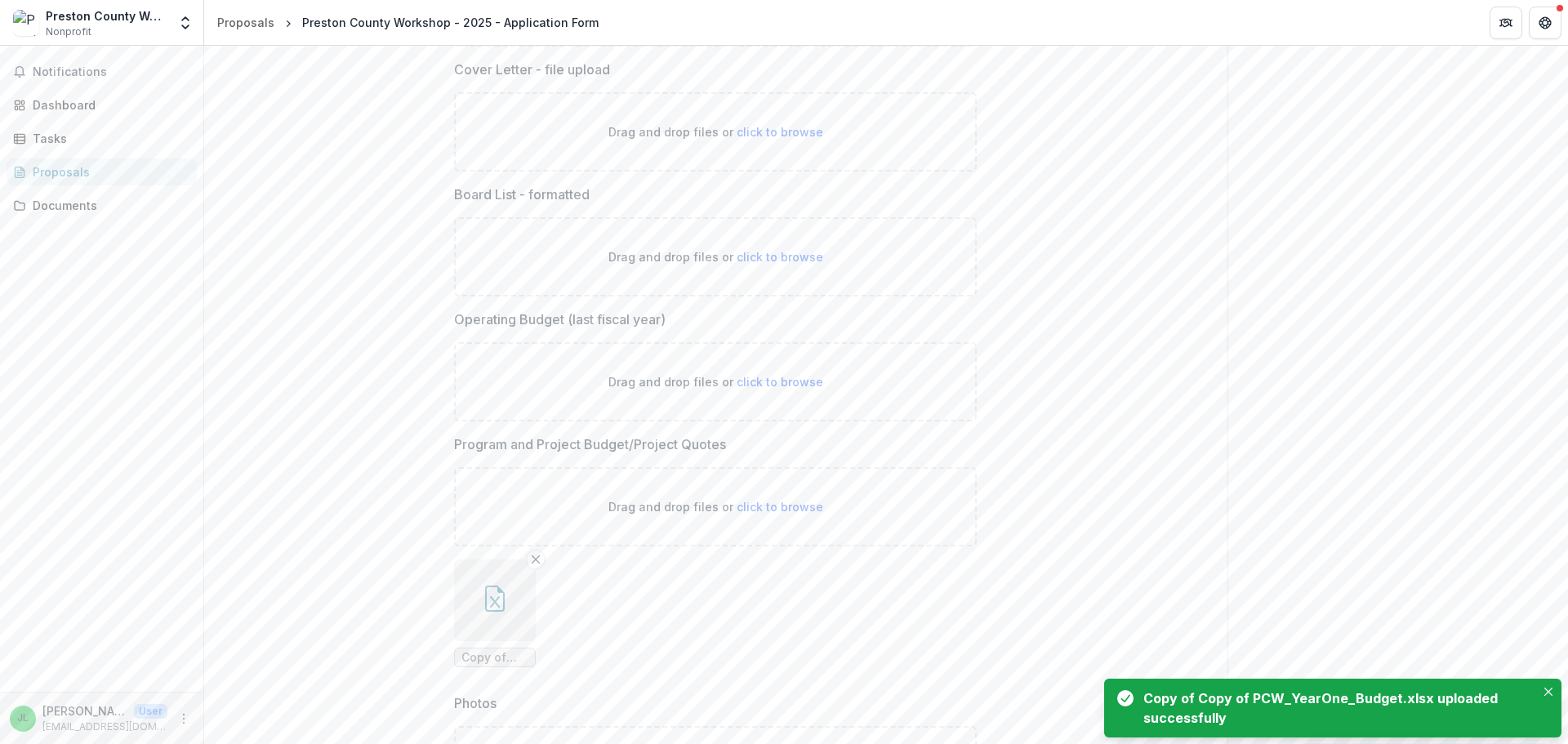
click at [501, 598] on icon "button" at bounding box center [495, 599] width 26 height 26
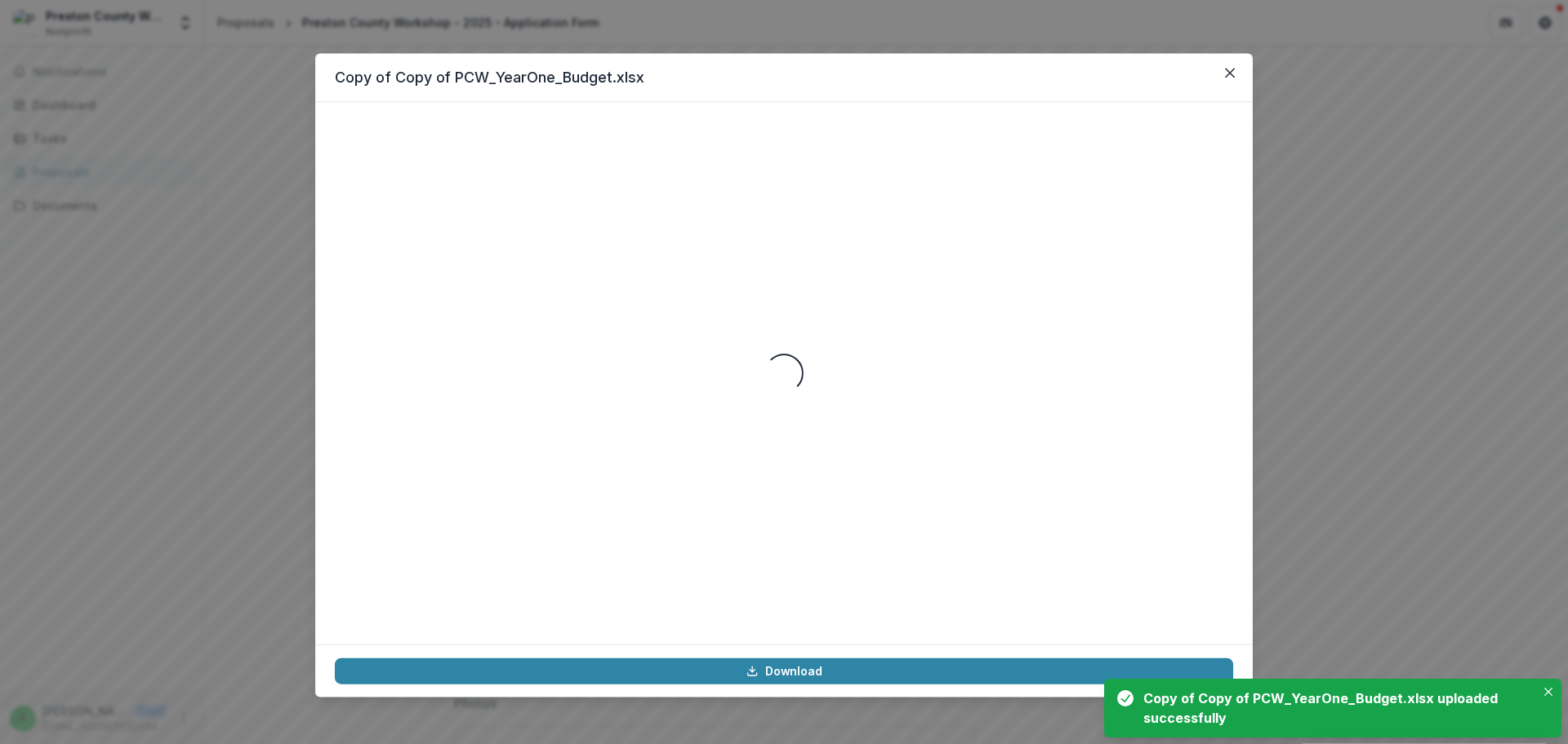
click at [501, 599] on div "Loading..." at bounding box center [784, 373] width 899 height 503
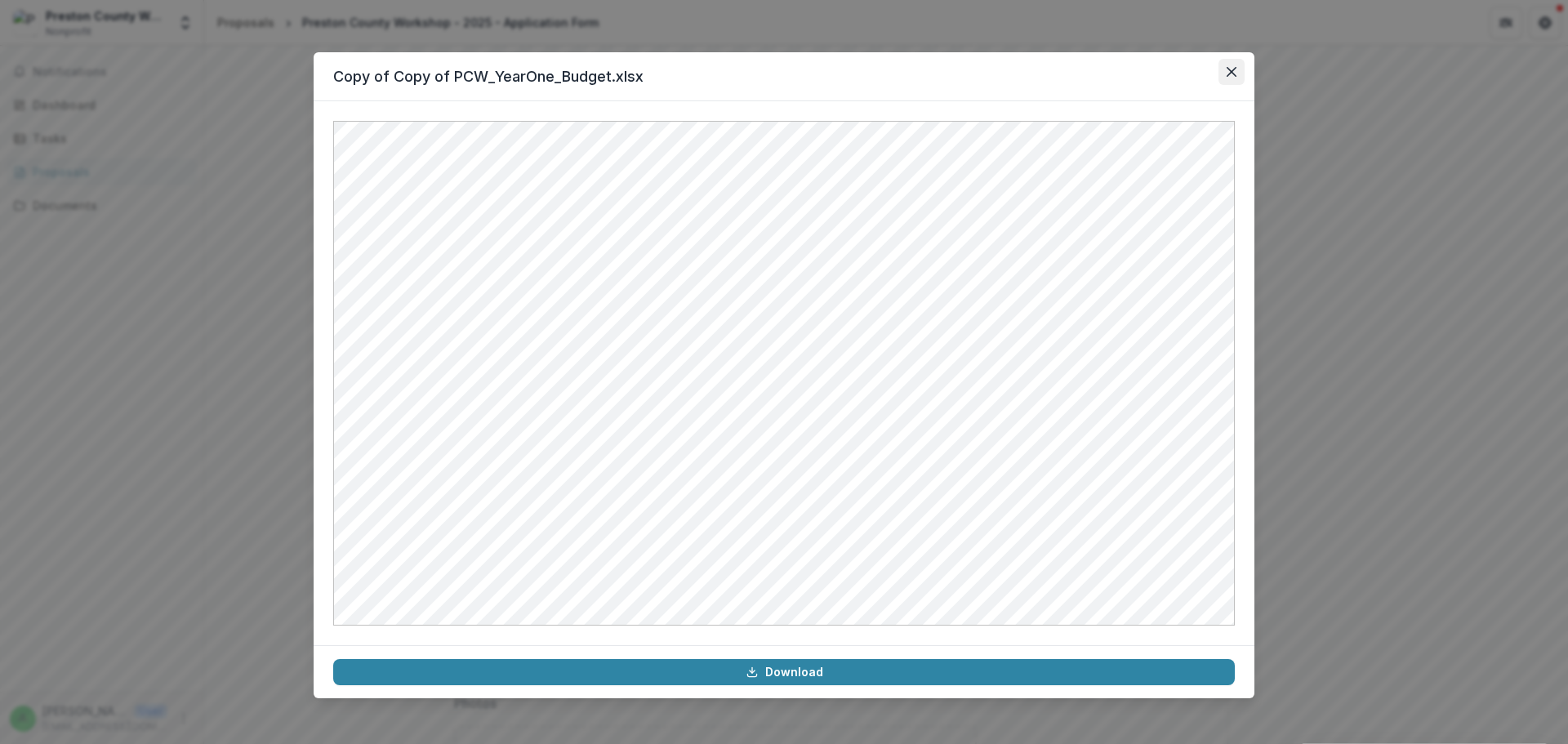
click at [1233, 65] on button "Close" at bounding box center [1232, 72] width 26 height 26
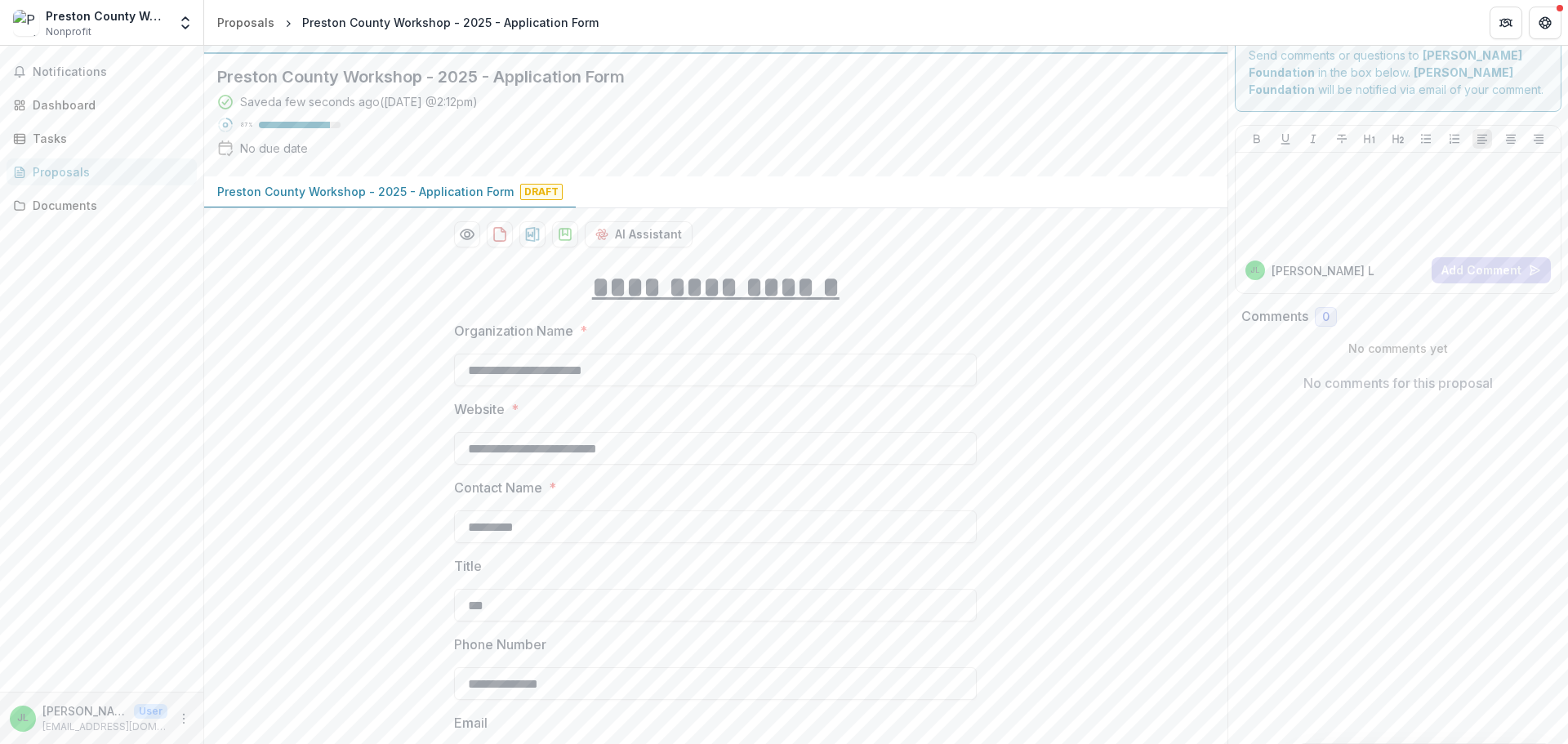
scroll to position [0, 0]
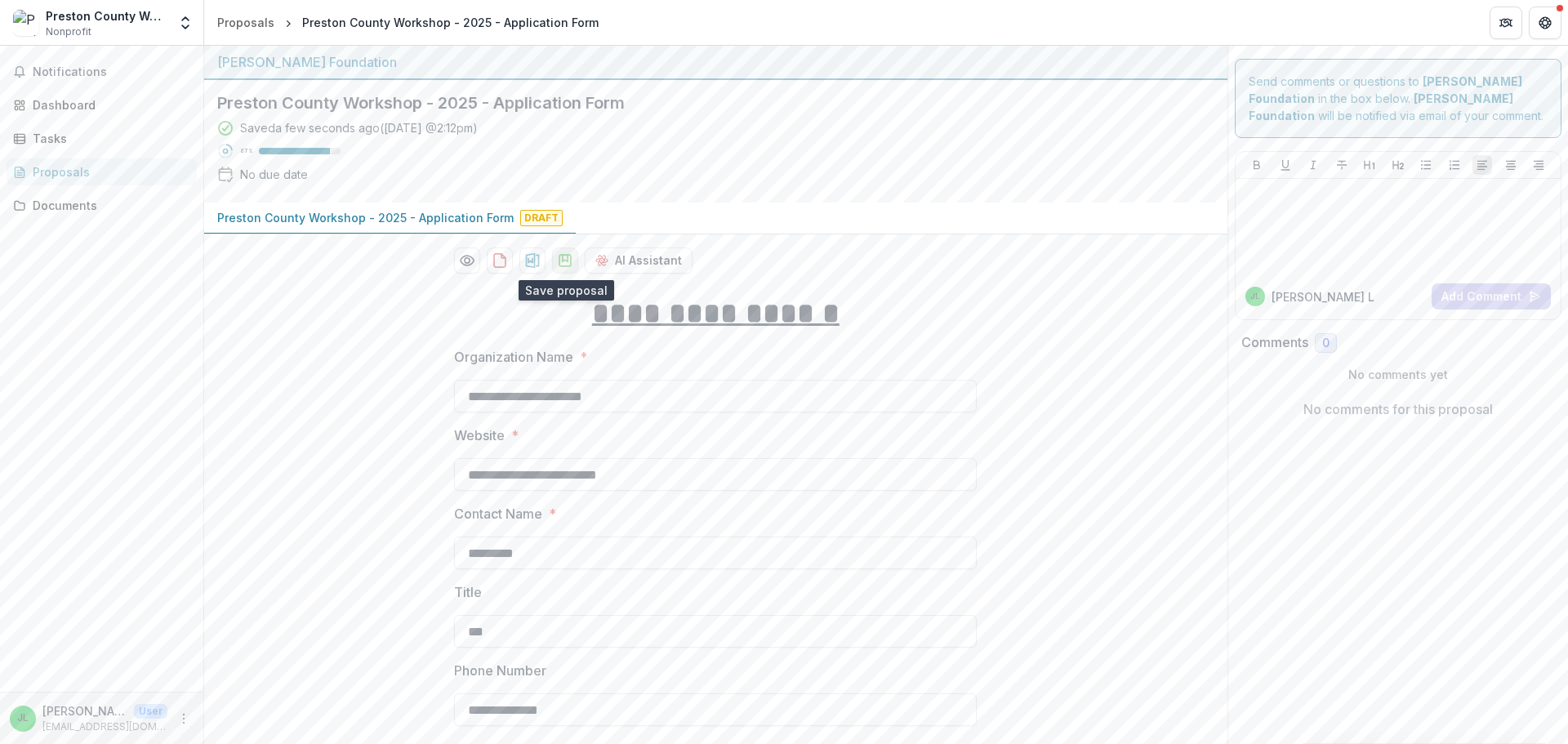
click at [571, 259] on icon "download-proposal" at bounding box center [565, 260] width 17 height 17
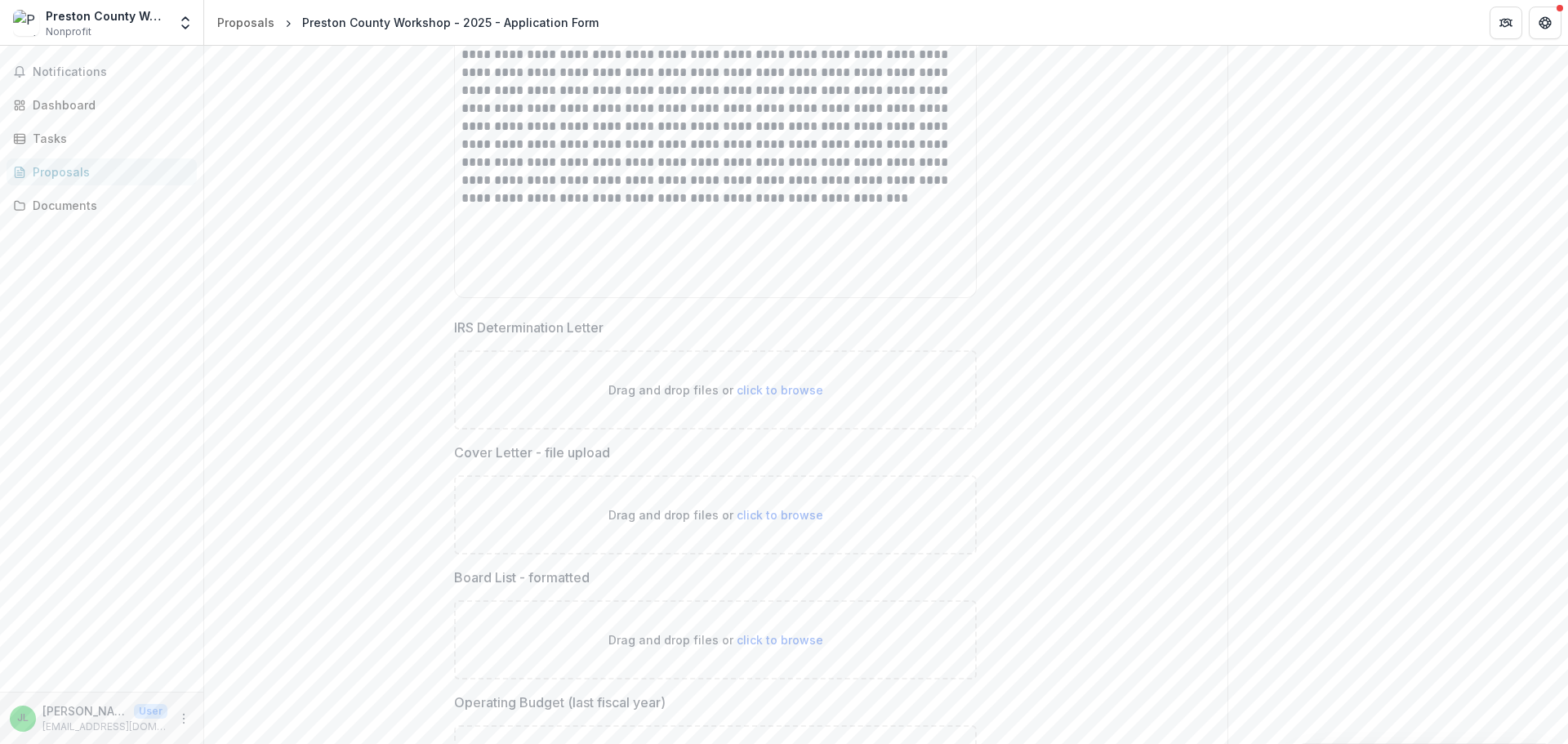
scroll to position [4655, 0]
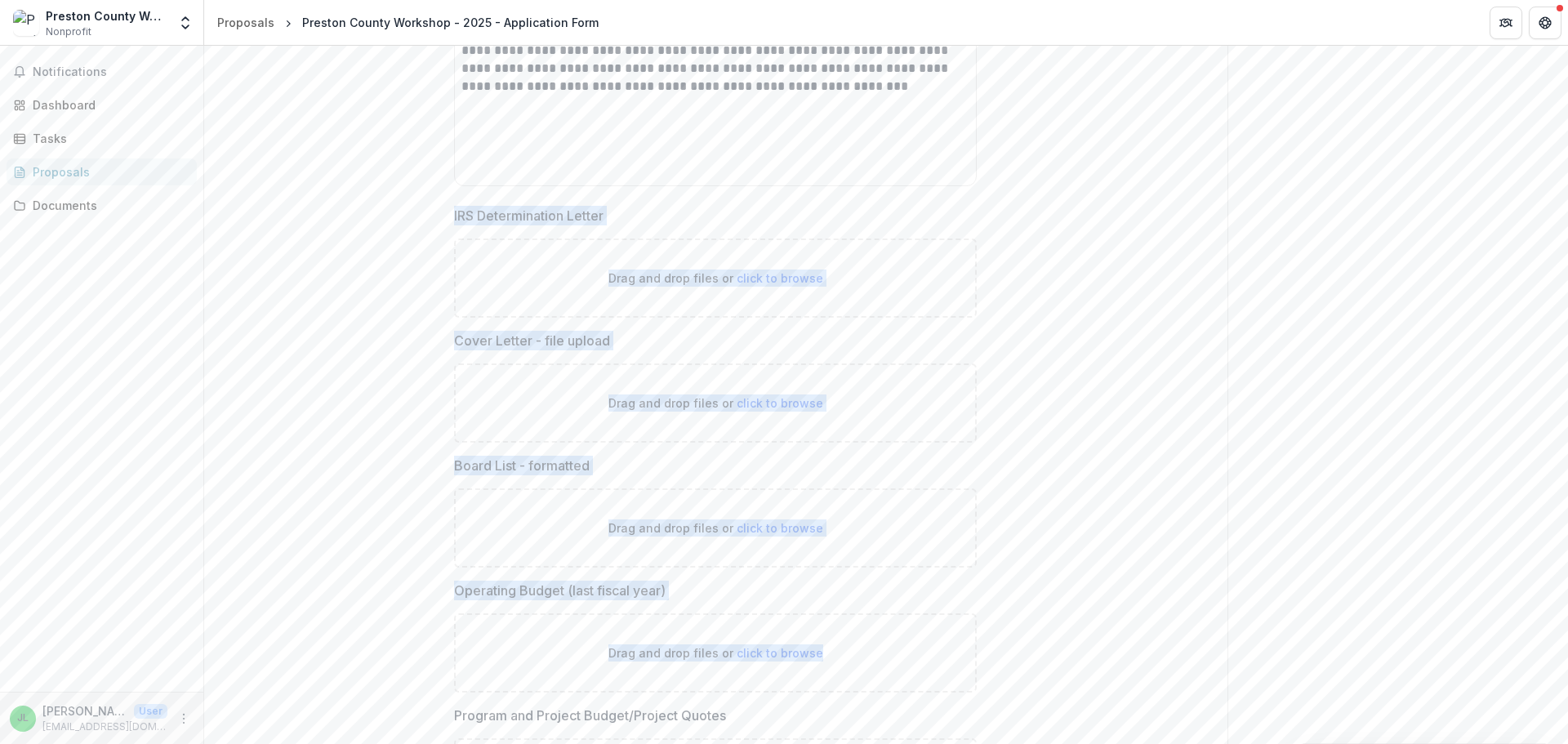
drag, startPoint x: 445, startPoint y: 213, endPoint x: 813, endPoint y: 581, distance: 520.4
copy div "IRS Determination Letter Drag and drop files or click to browse Cover Letter - …"
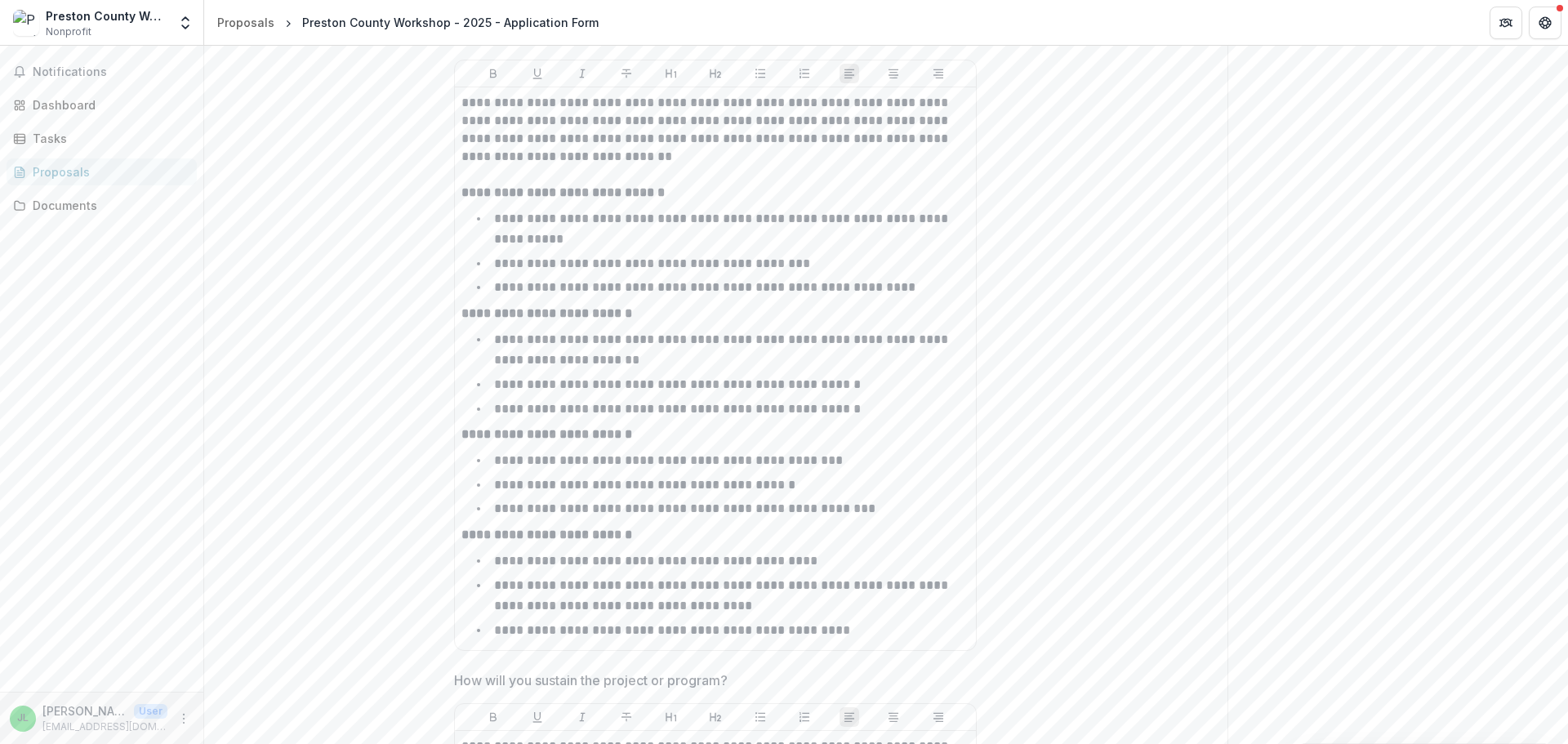
scroll to position [3839, 0]
